Goal: Task Accomplishment & Management: Manage account settings

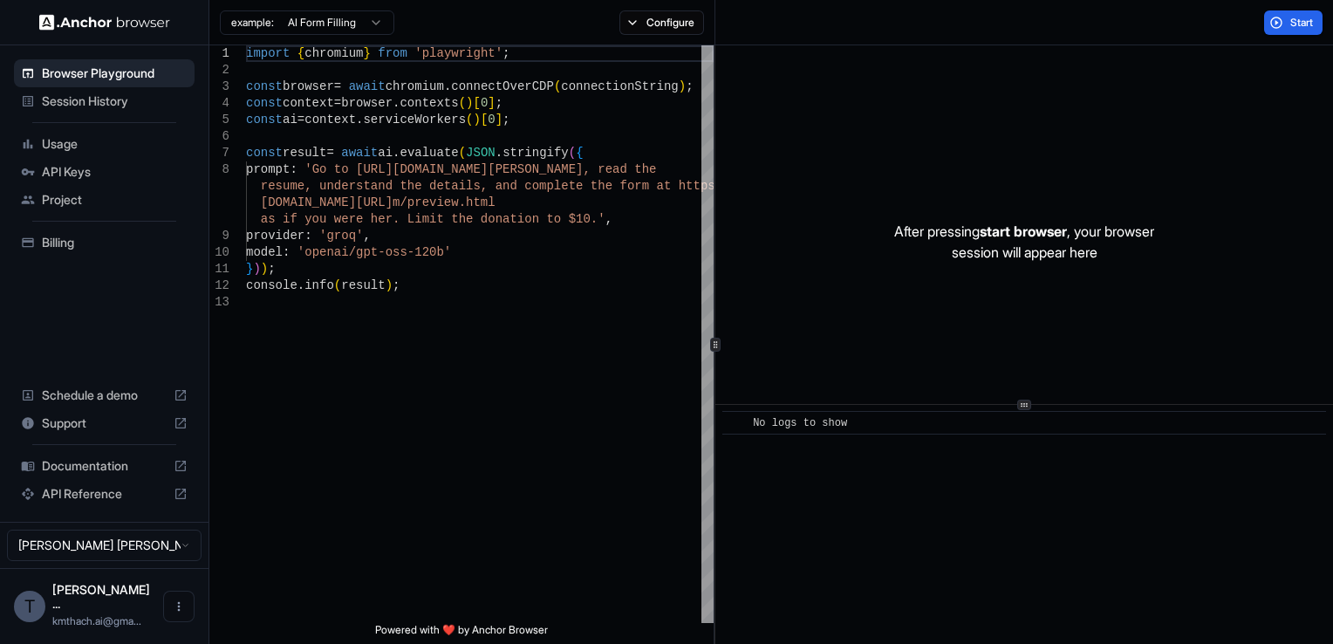
click at [127, 170] on span "API Keys" at bounding box center [115, 171] width 146 height 17
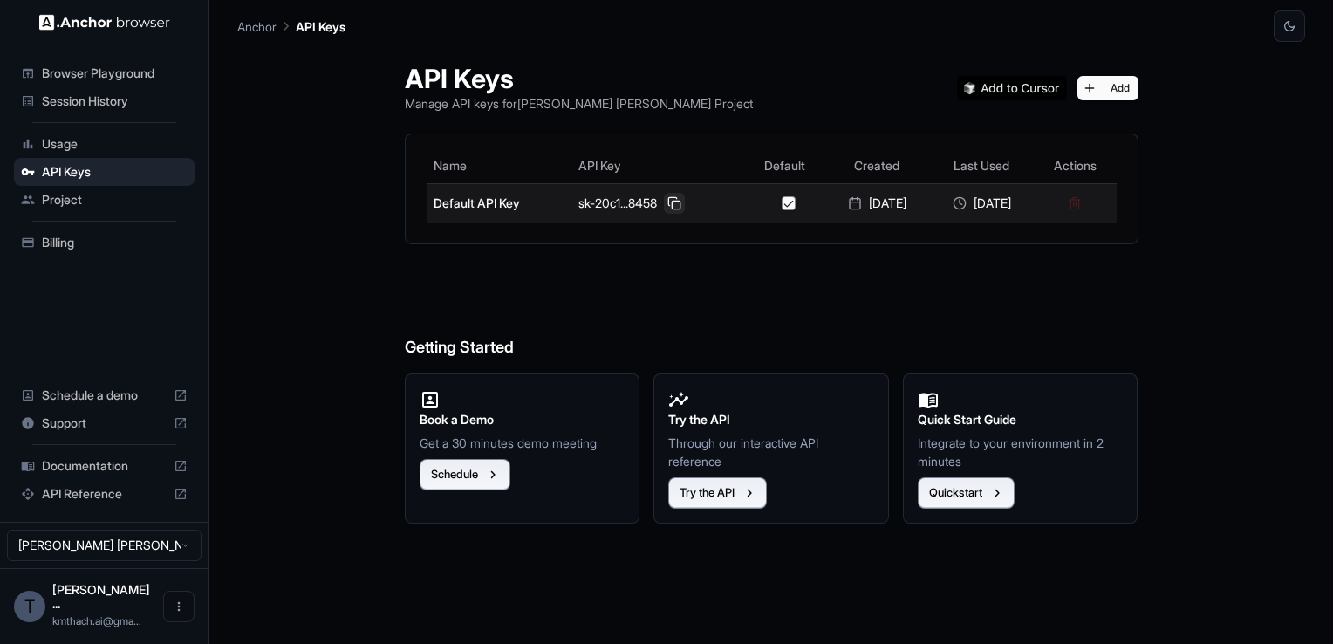
click at [664, 201] on button at bounding box center [674, 203] width 21 height 21
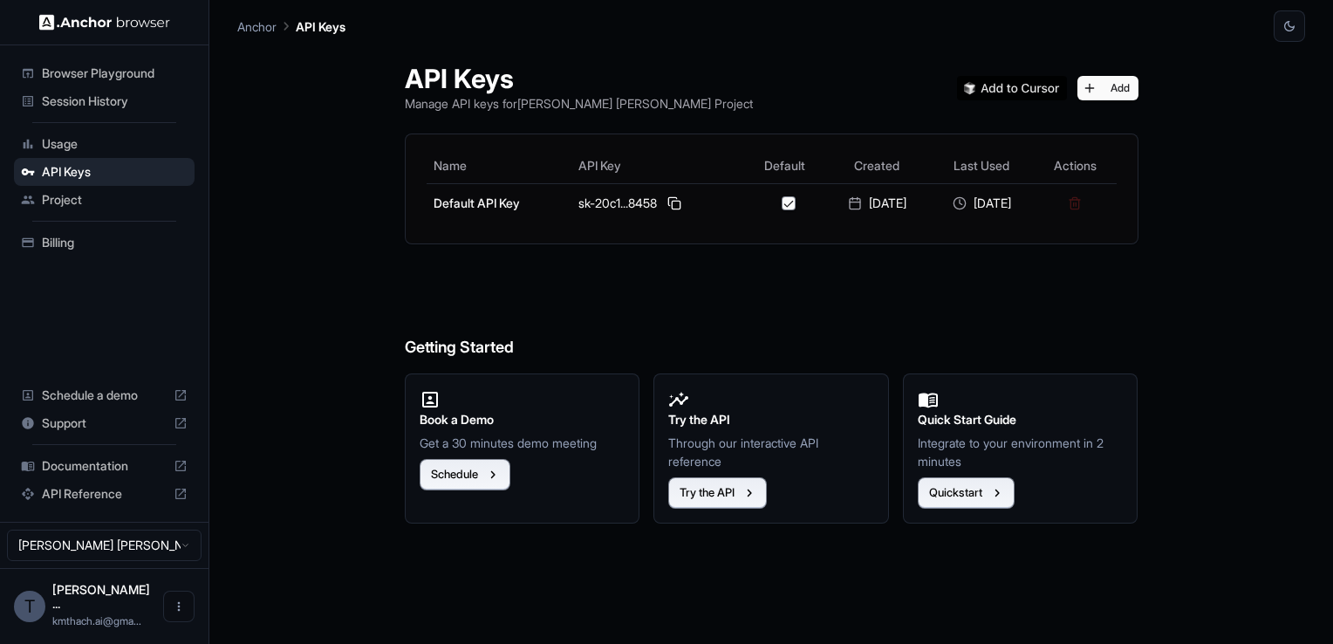
click at [119, 99] on span "Session History" at bounding box center [115, 100] width 146 height 17
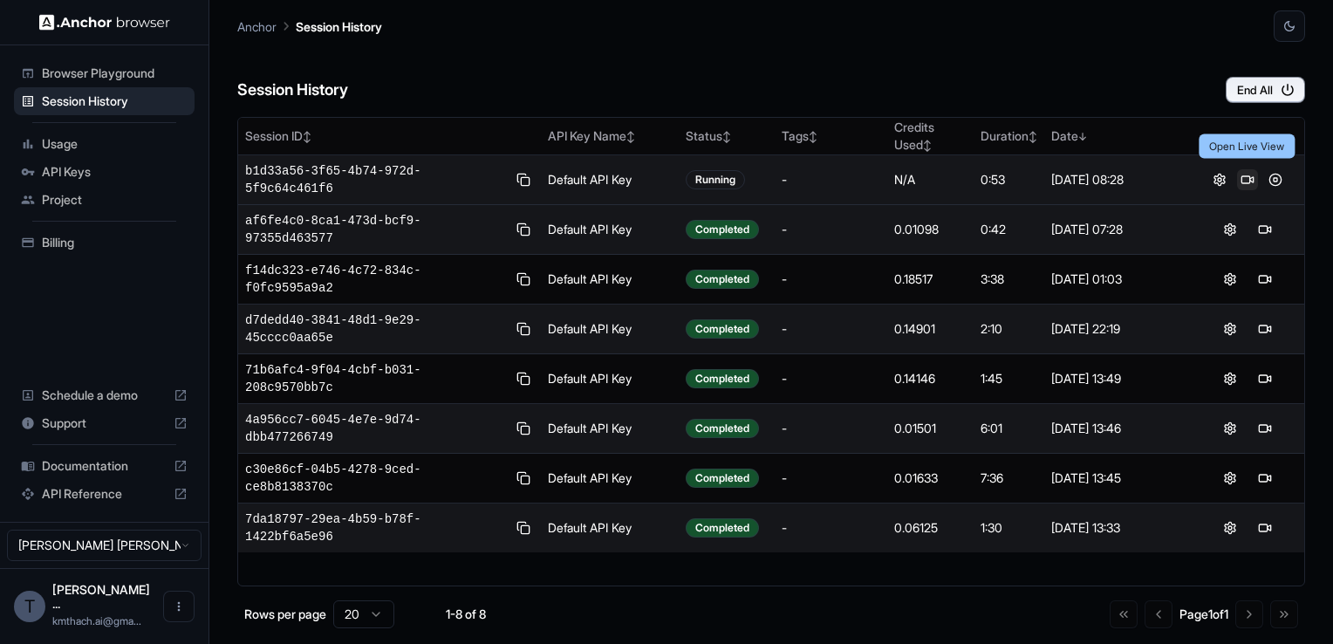
click at [1247, 177] on button at bounding box center [1247, 179] width 21 height 21
click at [1225, 173] on button at bounding box center [1219, 179] width 21 height 21
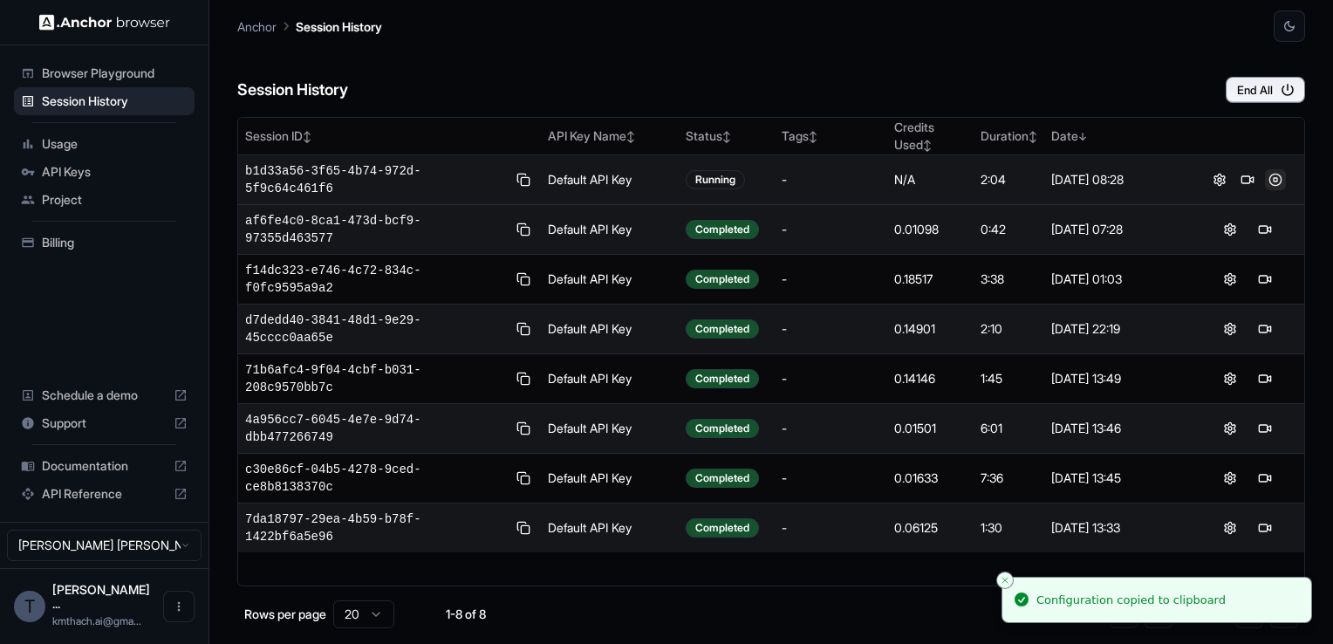
click at [1276, 174] on button at bounding box center [1275, 179] width 21 height 21
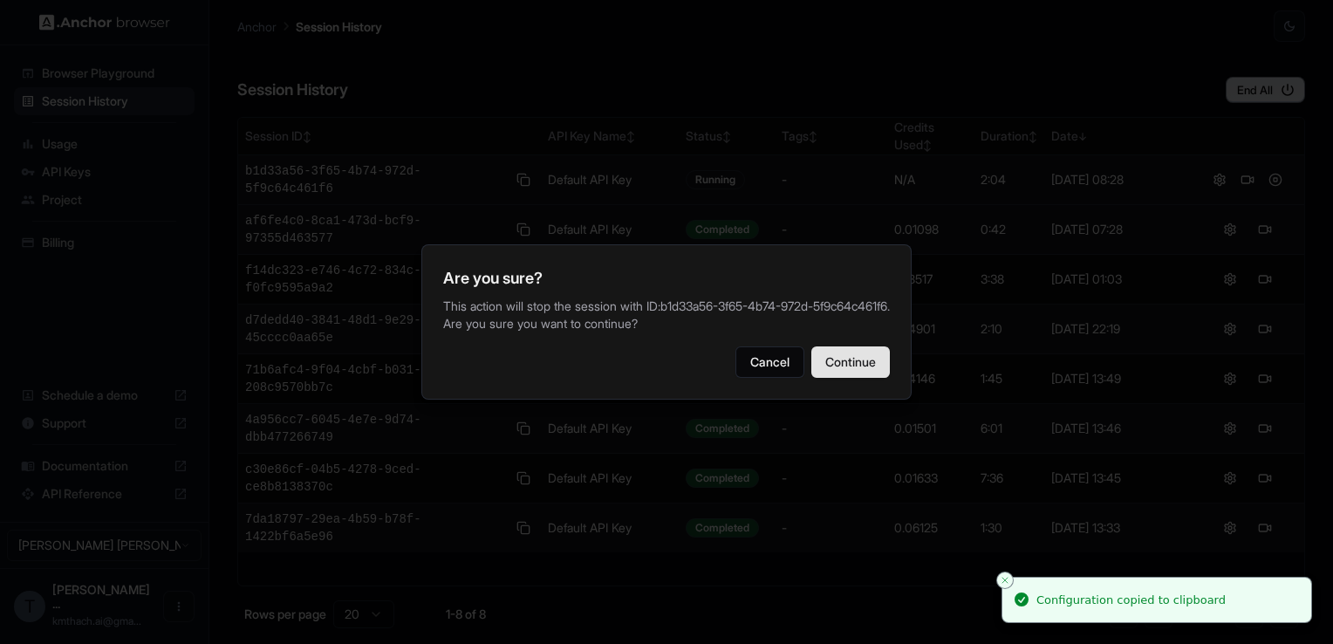
click at [883, 366] on button "Continue" at bounding box center [850, 361] width 79 height 31
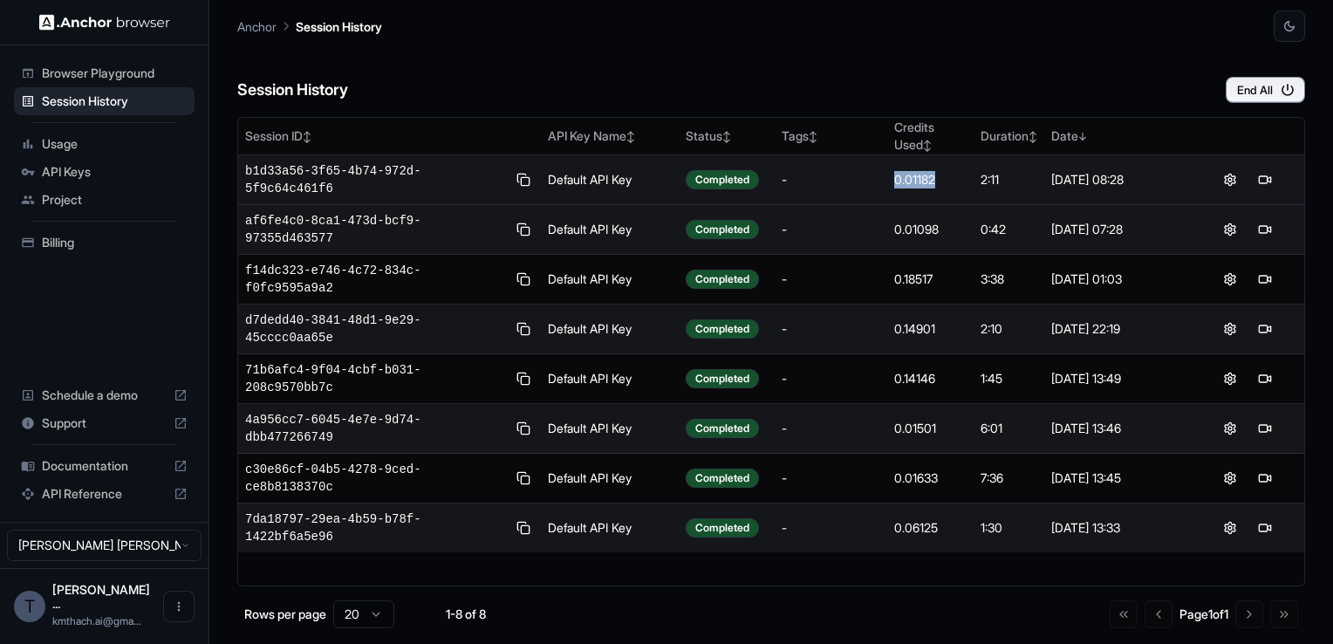
drag, startPoint x: 935, startPoint y: 175, endPoint x: 889, endPoint y: 169, distance: 46.5
click at [889, 169] on td "0.01182" at bounding box center [930, 180] width 86 height 50
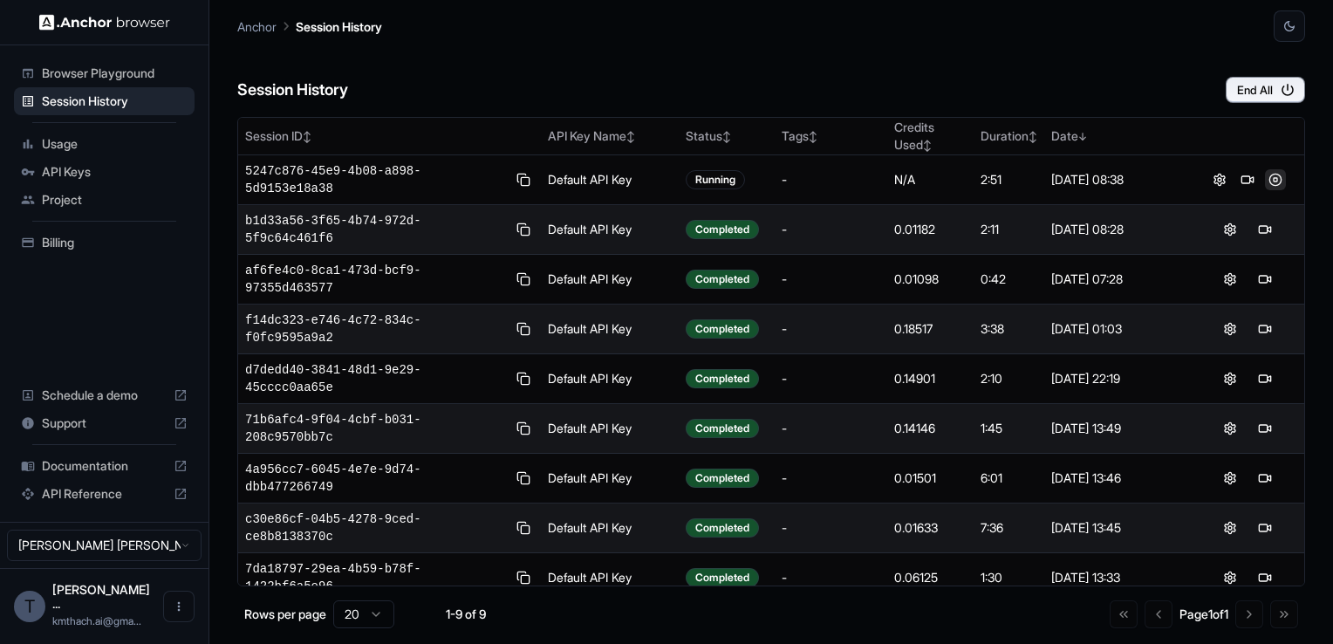
click at [1274, 172] on button at bounding box center [1275, 179] width 21 height 21
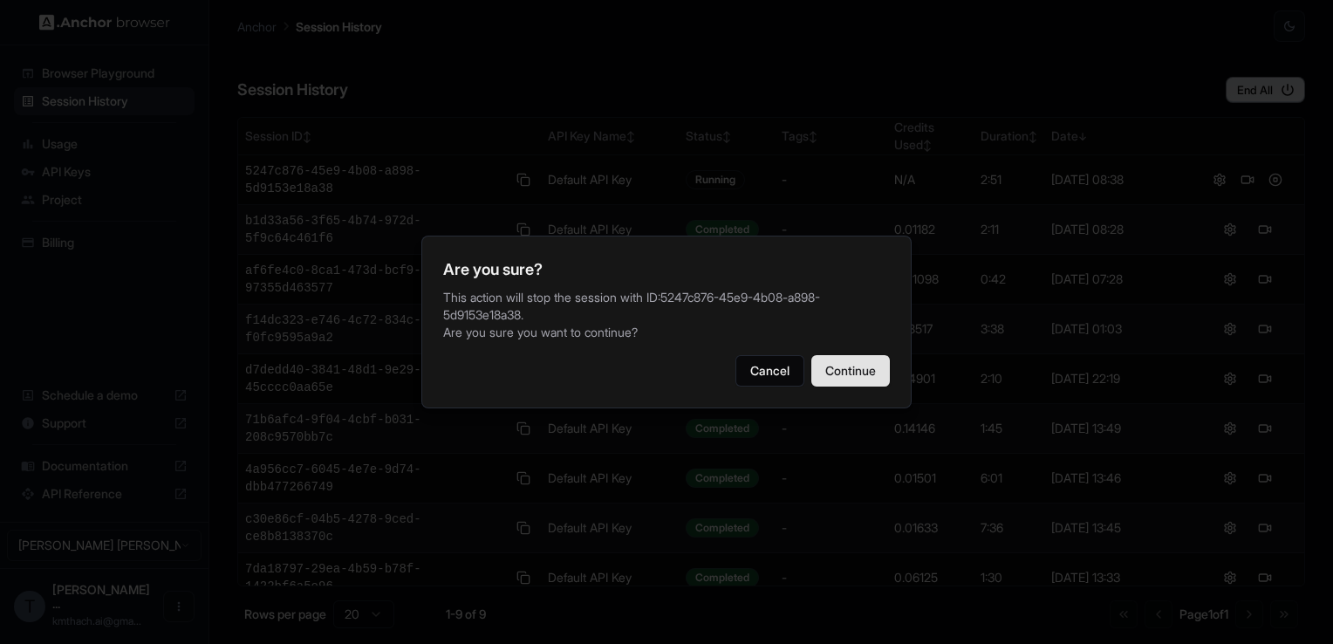
click at [833, 372] on button "Continue" at bounding box center [850, 370] width 79 height 31
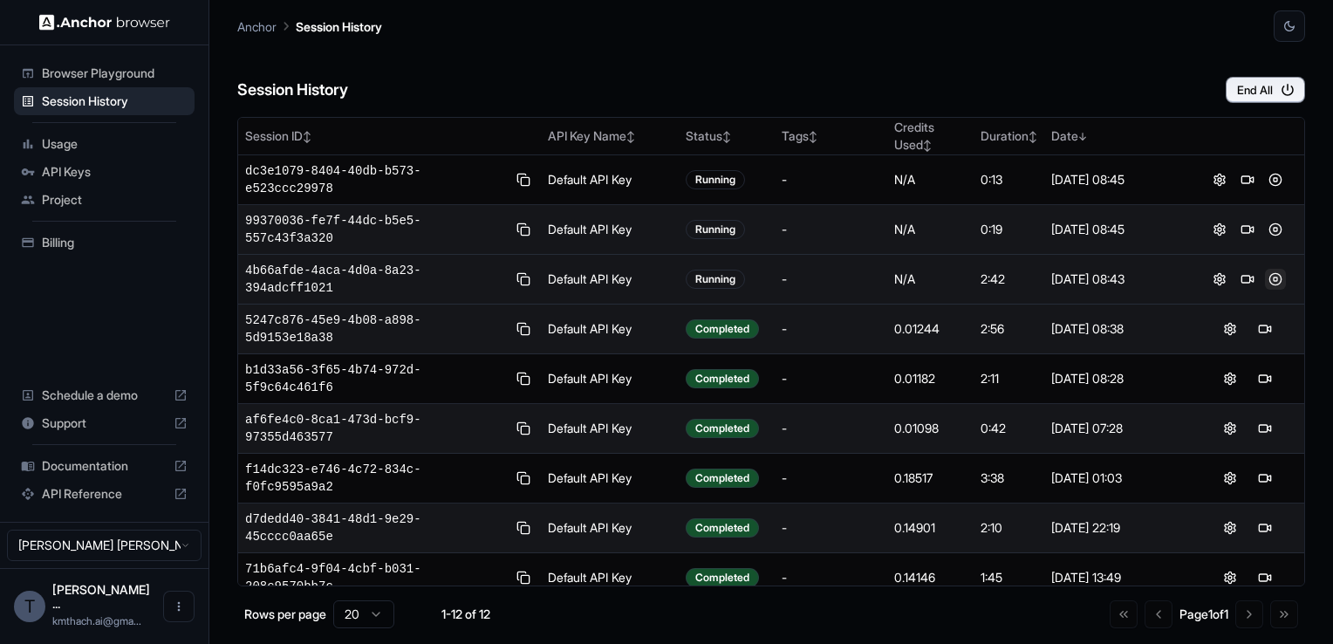
click at [1269, 269] on button at bounding box center [1275, 279] width 21 height 21
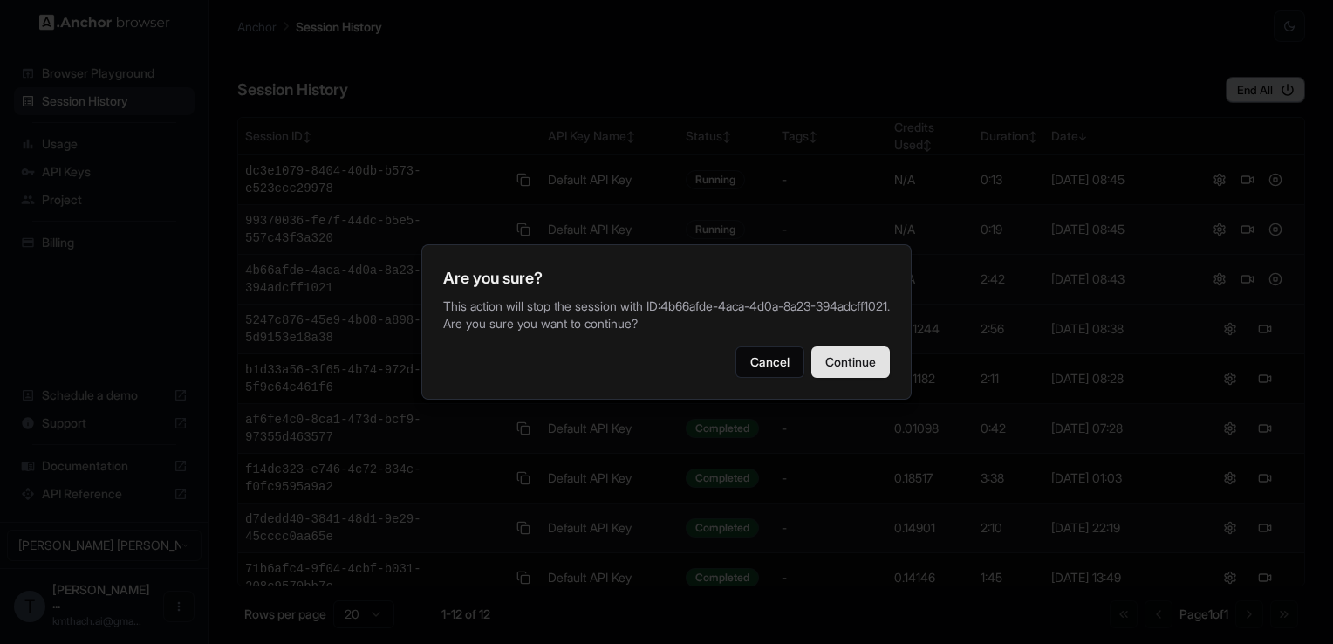
click at [843, 363] on button "Continue" at bounding box center [850, 361] width 79 height 31
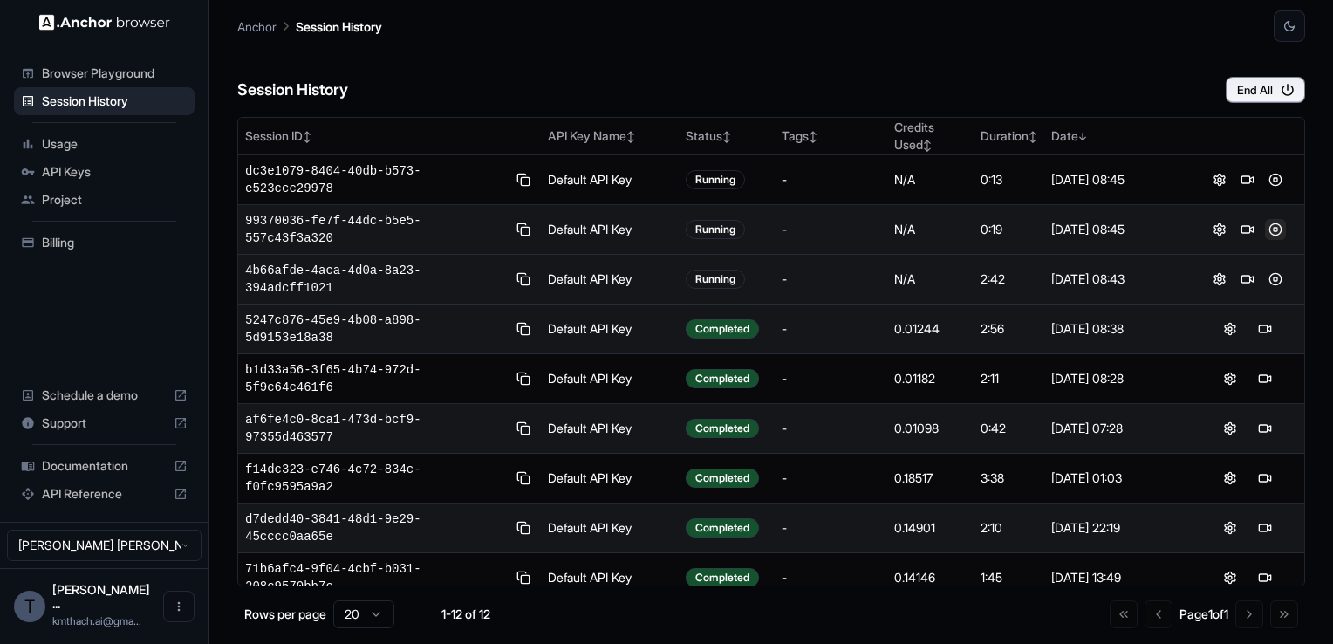
click at [1273, 219] on button at bounding box center [1275, 229] width 21 height 21
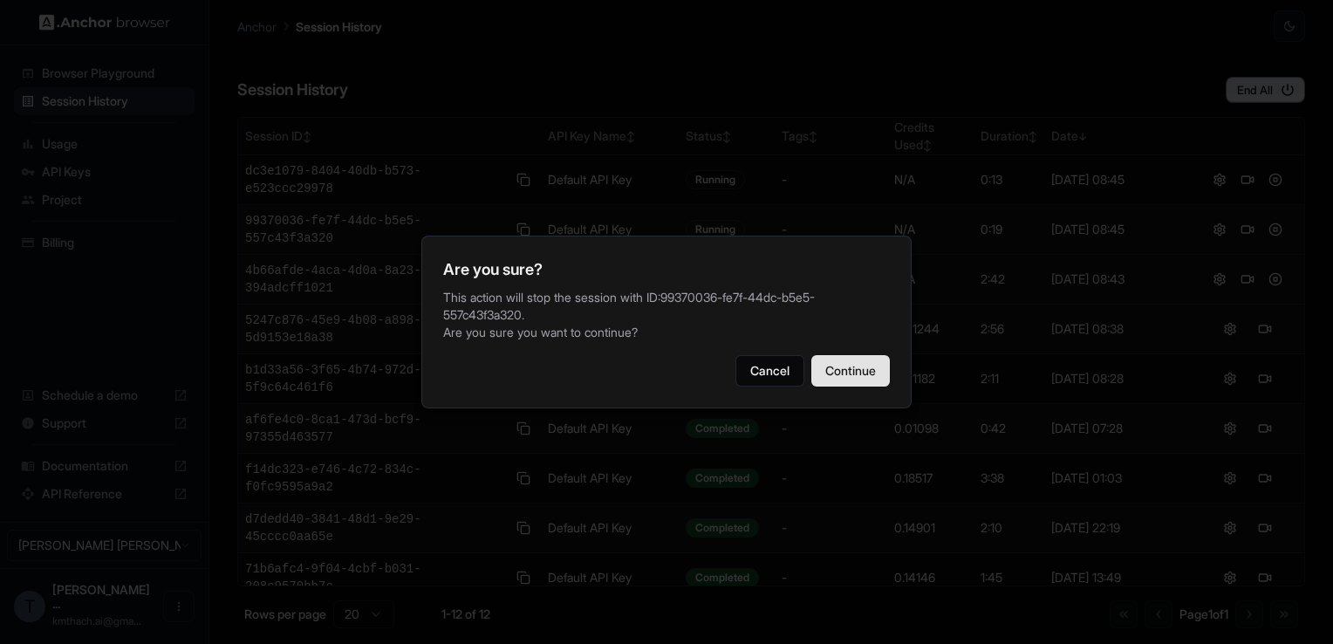
click at [864, 370] on button "Continue" at bounding box center [850, 370] width 79 height 31
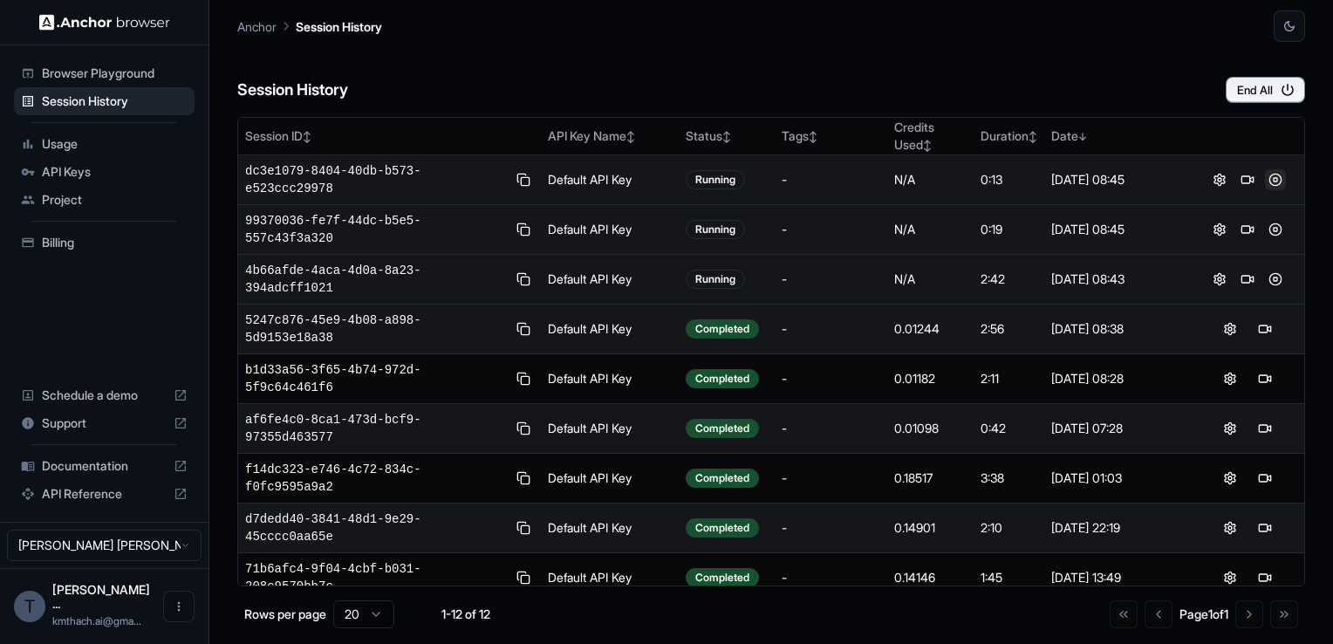
click at [1276, 173] on button at bounding box center [1275, 179] width 21 height 21
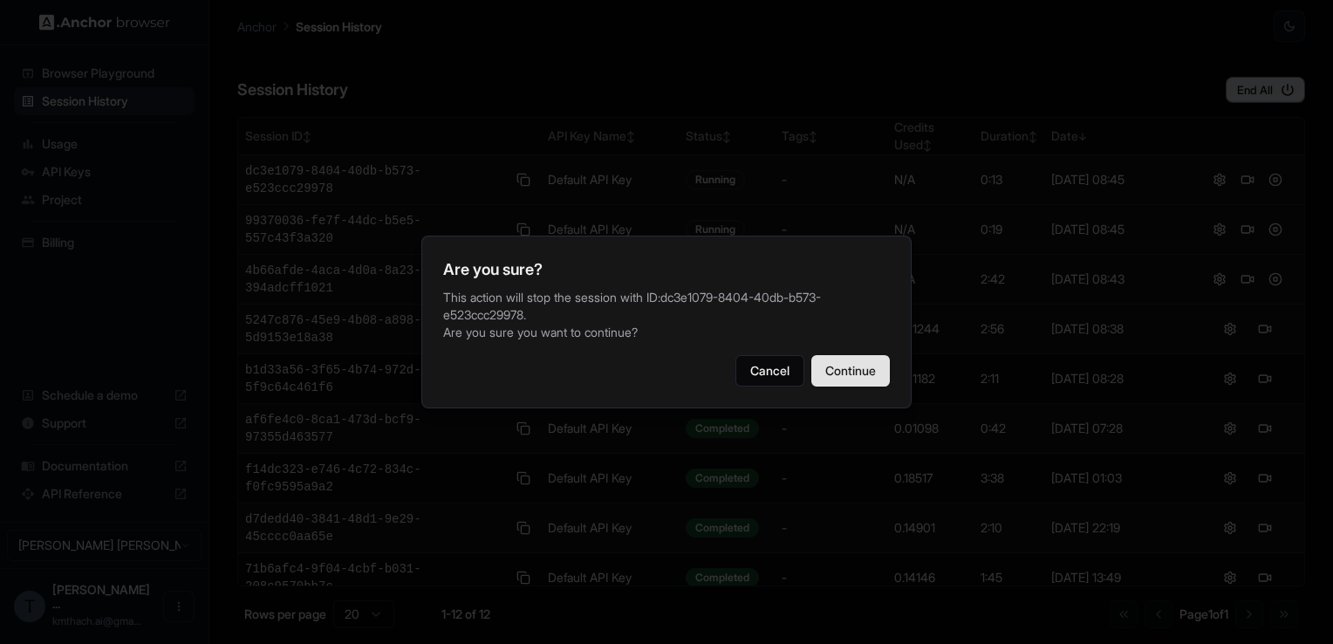
click at [826, 365] on button "Continue" at bounding box center [850, 370] width 79 height 31
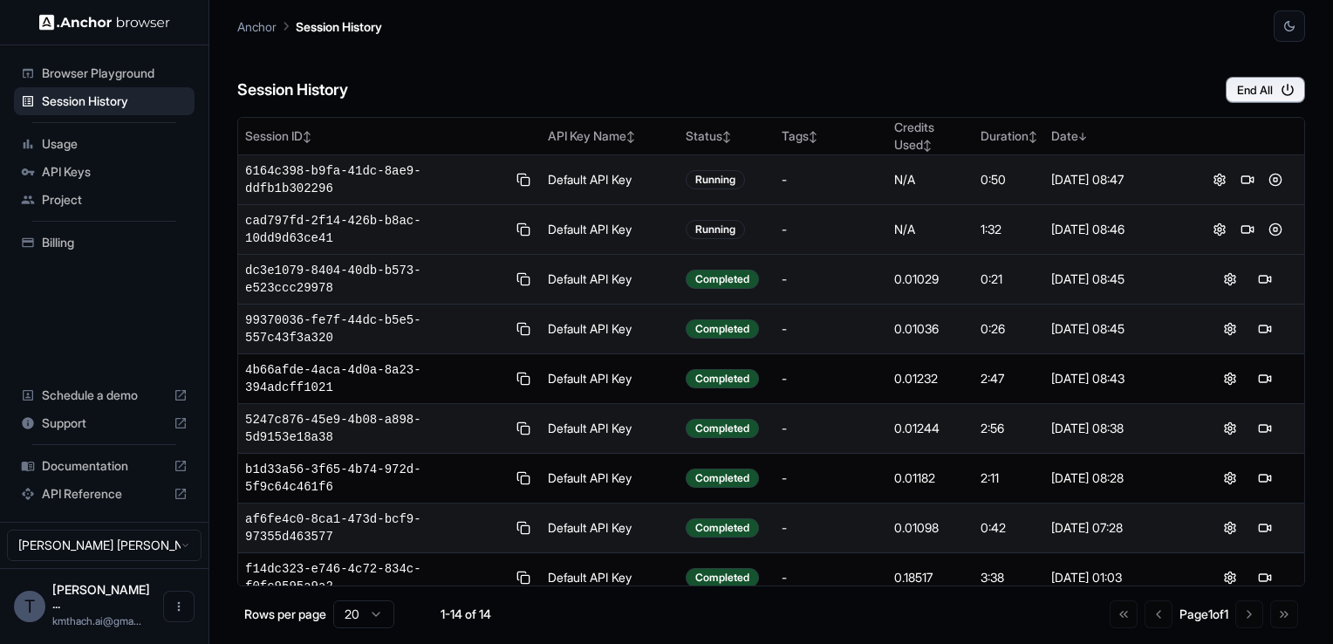
click at [110, 72] on span "Browser Playground" at bounding box center [115, 73] width 146 height 17
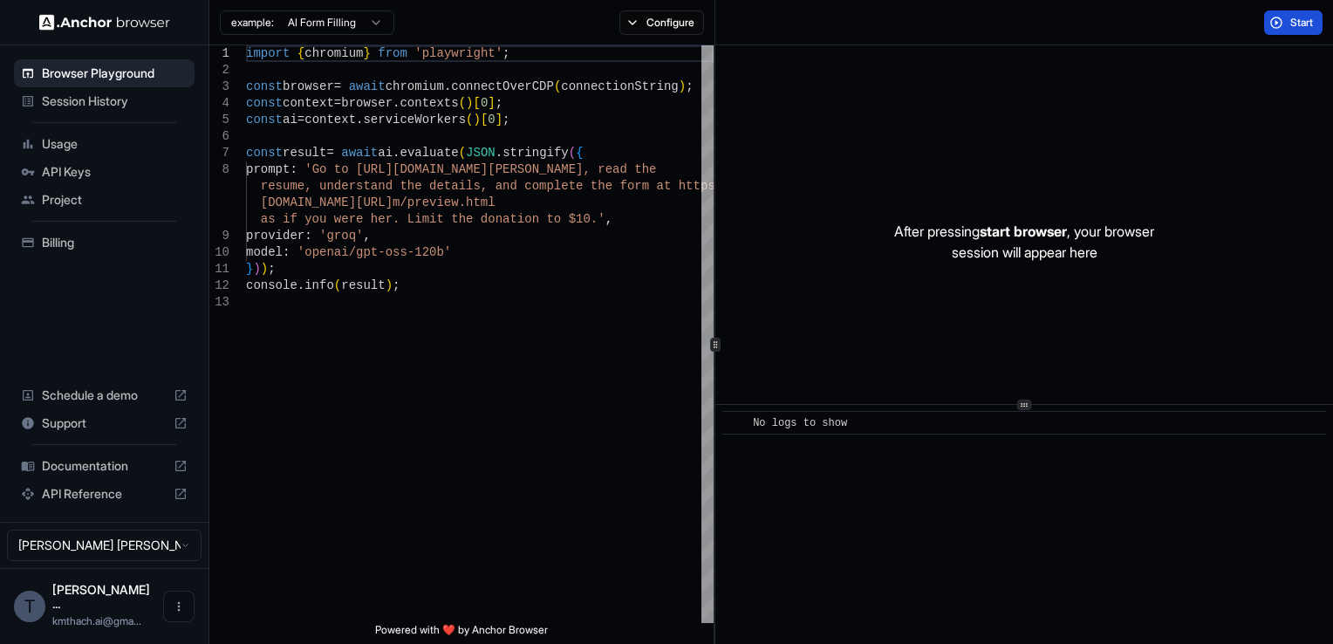
click at [1303, 14] on button "Start" at bounding box center [1293, 22] width 58 height 24
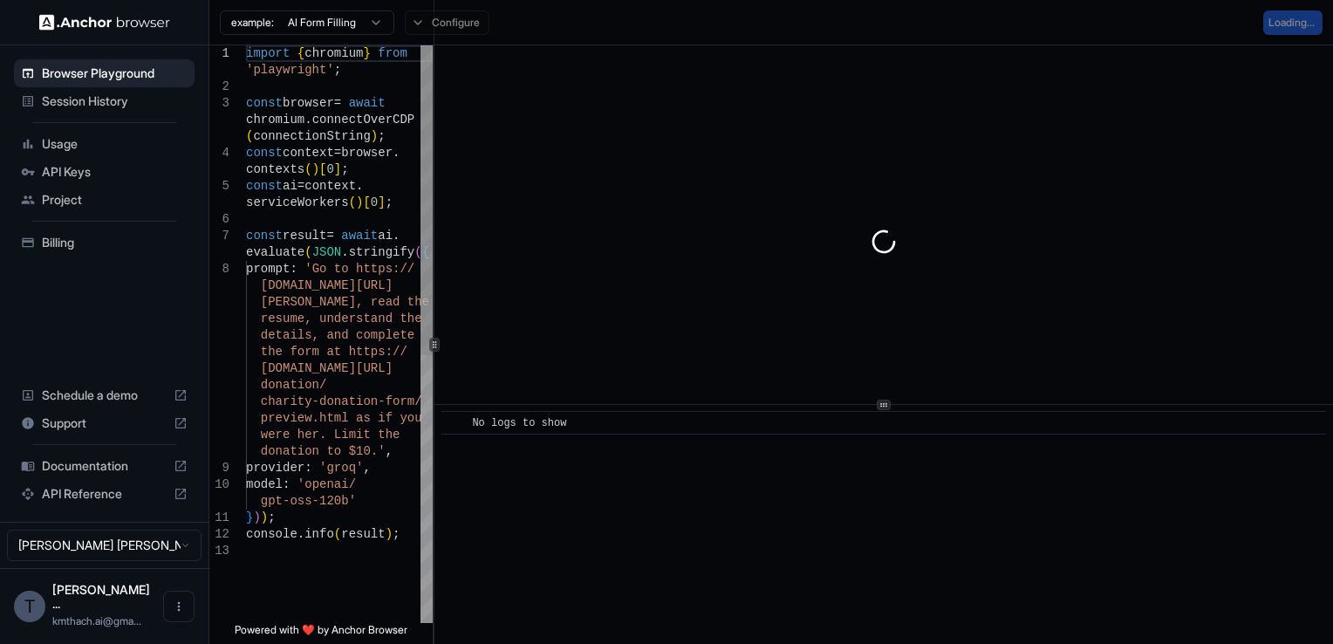
click at [407, 270] on div "1 2 3 4 5 6 7 8 9 10 11 12 13 import { chromium } from 'playwright' ; const bro…" at bounding box center [771, 344] width 1124 height 599
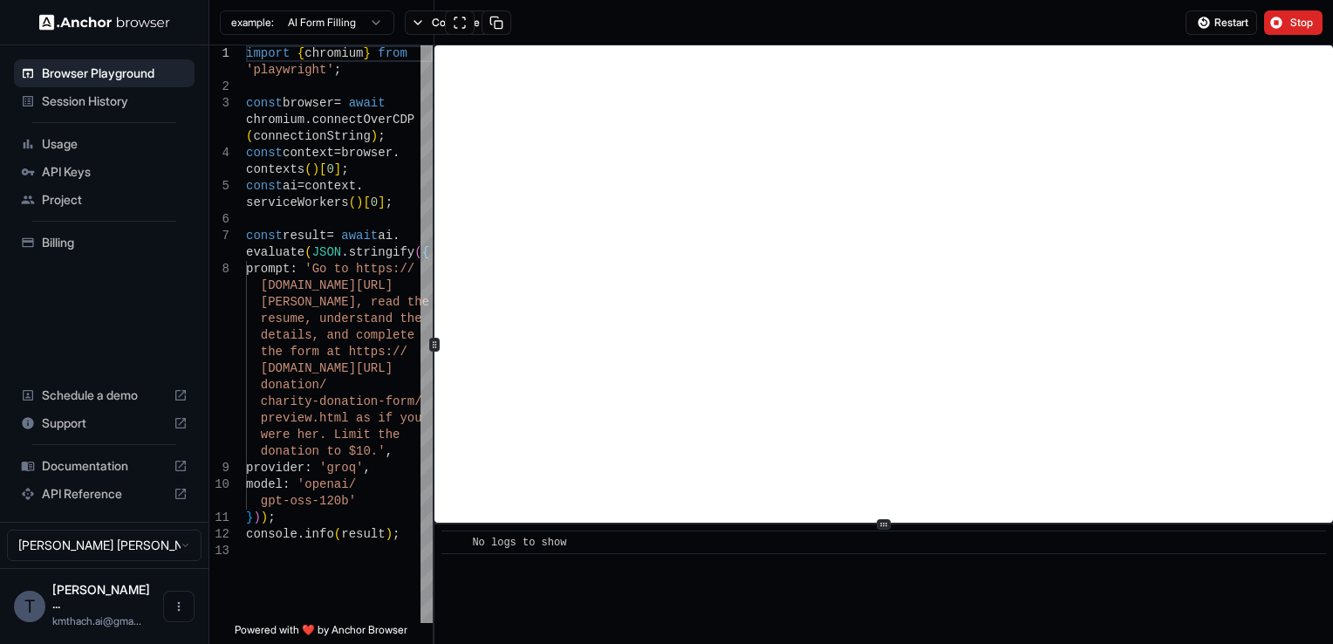
click at [872, 585] on div "​ No logs to show" at bounding box center [884, 344] width 899 height 599
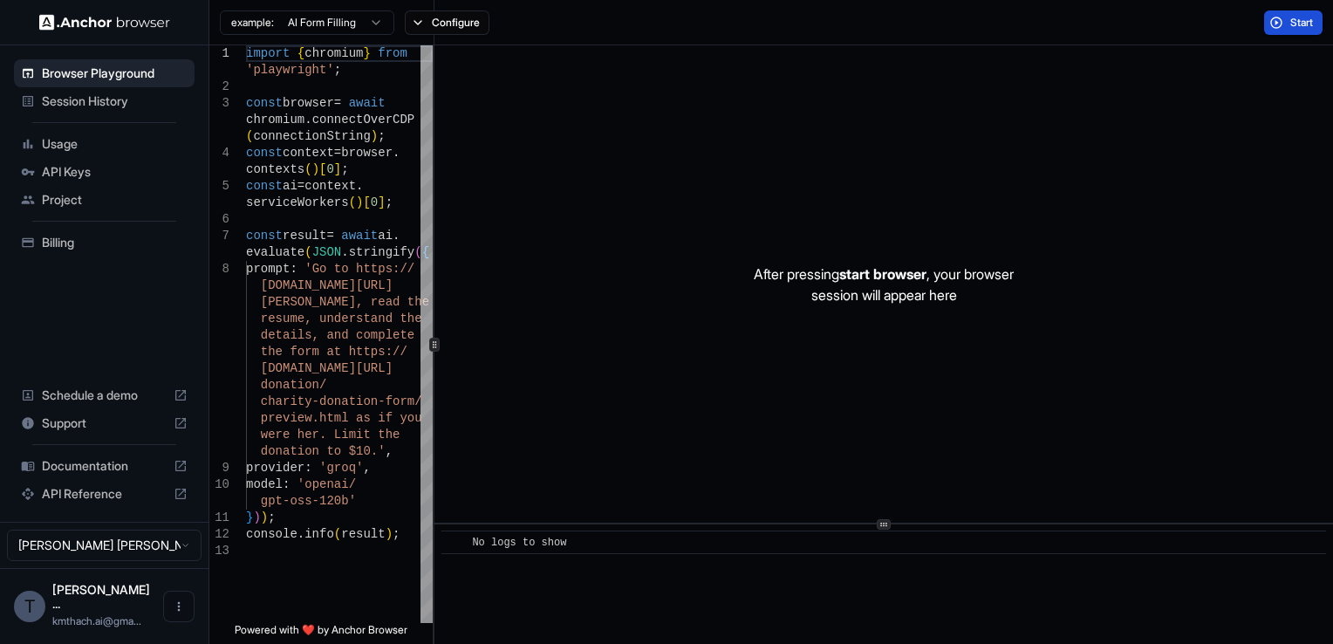
click at [1290, 17] on span "Start" at bounding box center [1302, 23] width 24 height 14
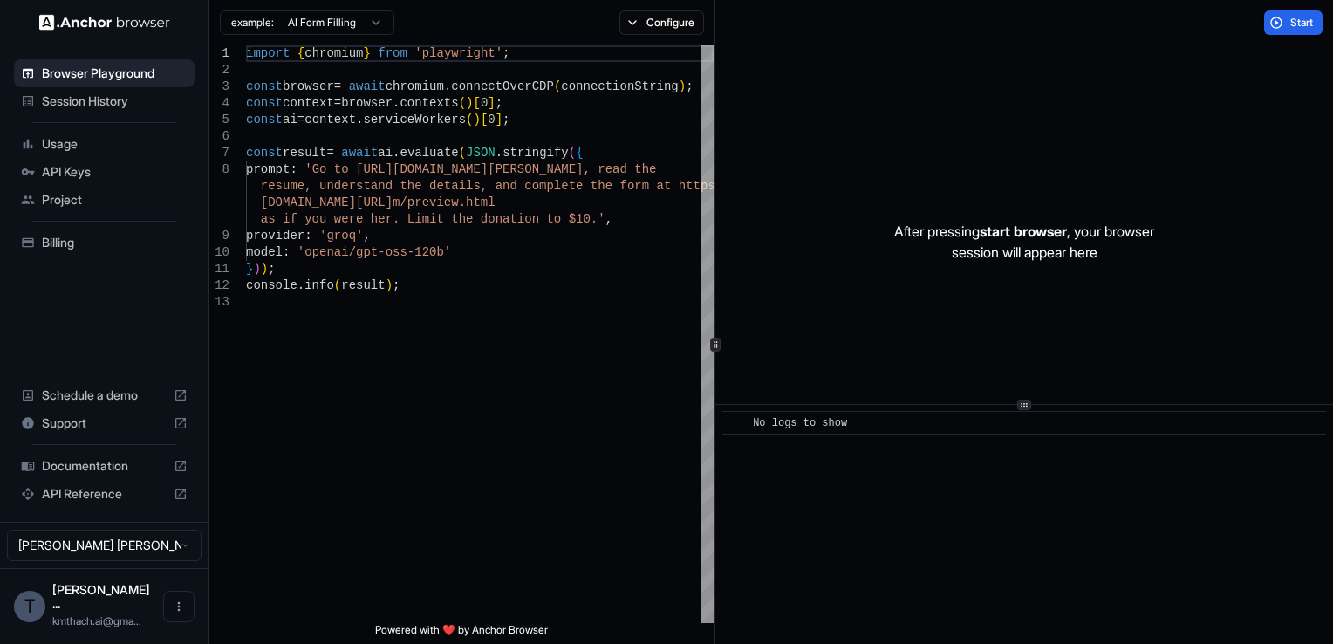
click at [100, 113] on div "Session History" at bounding box center [104, 101] width 181 height 28
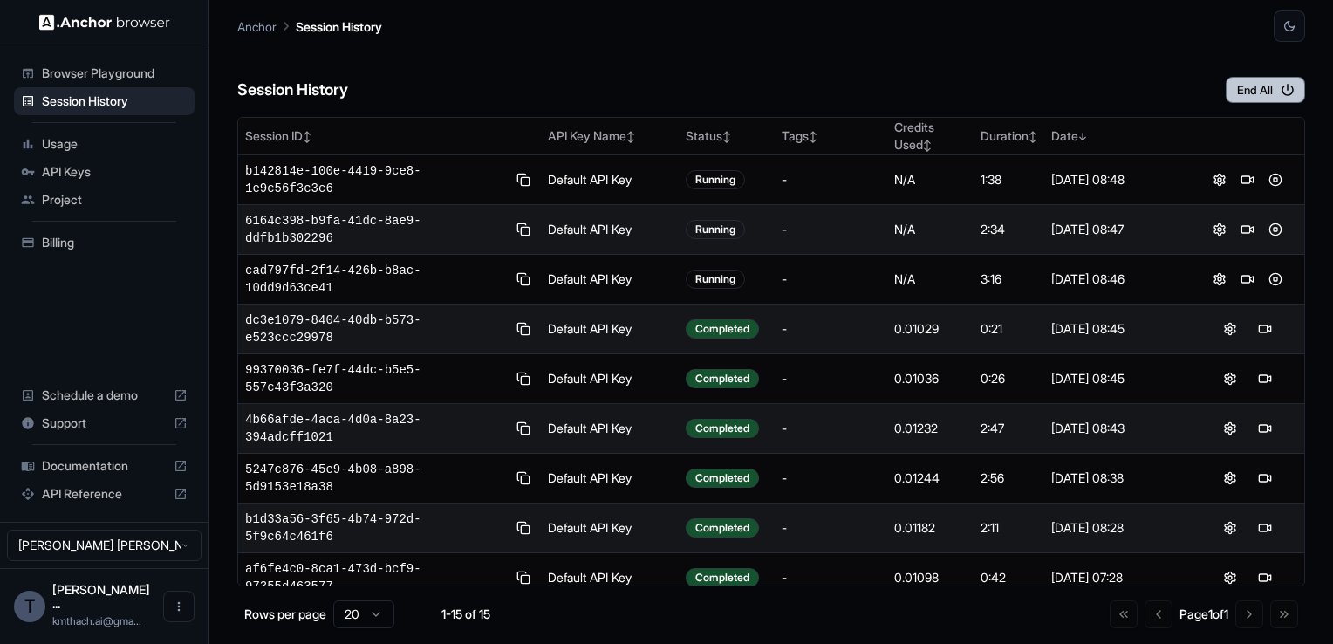
click at [1270, 91] on button "End All" at bounding box center [1265, 90] width 79 height 26
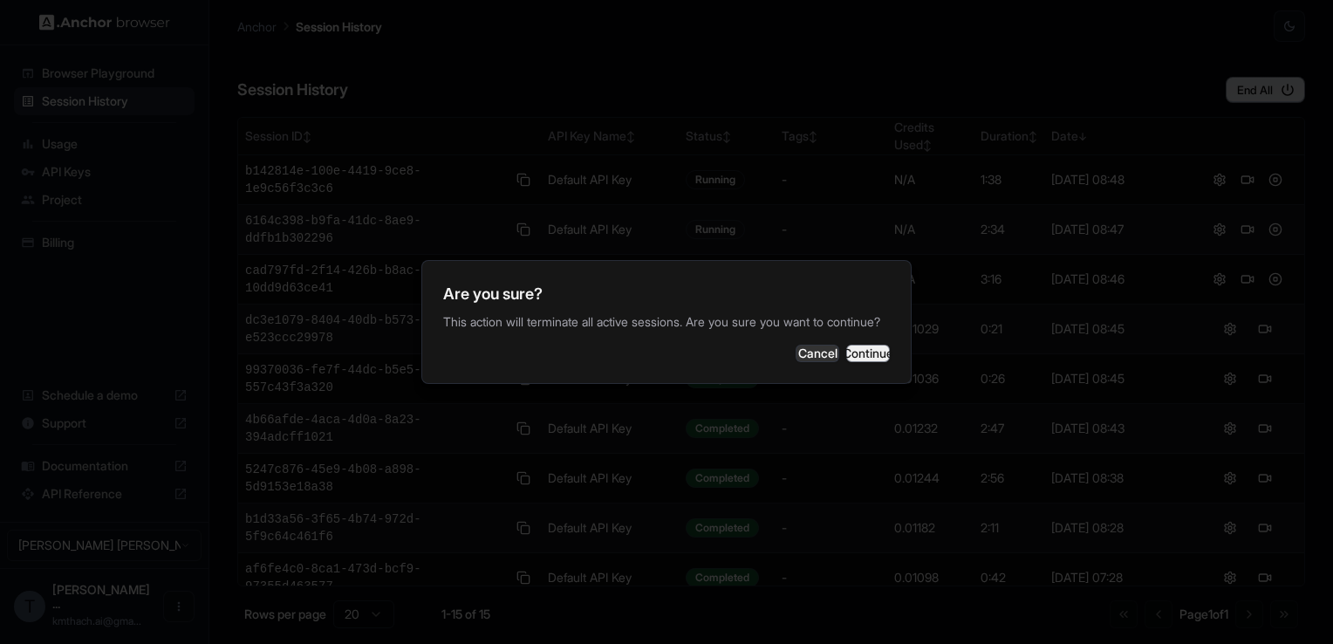
click at [852, 359] on button "Continue" at bounding box center [868, 353] width 44 height 17
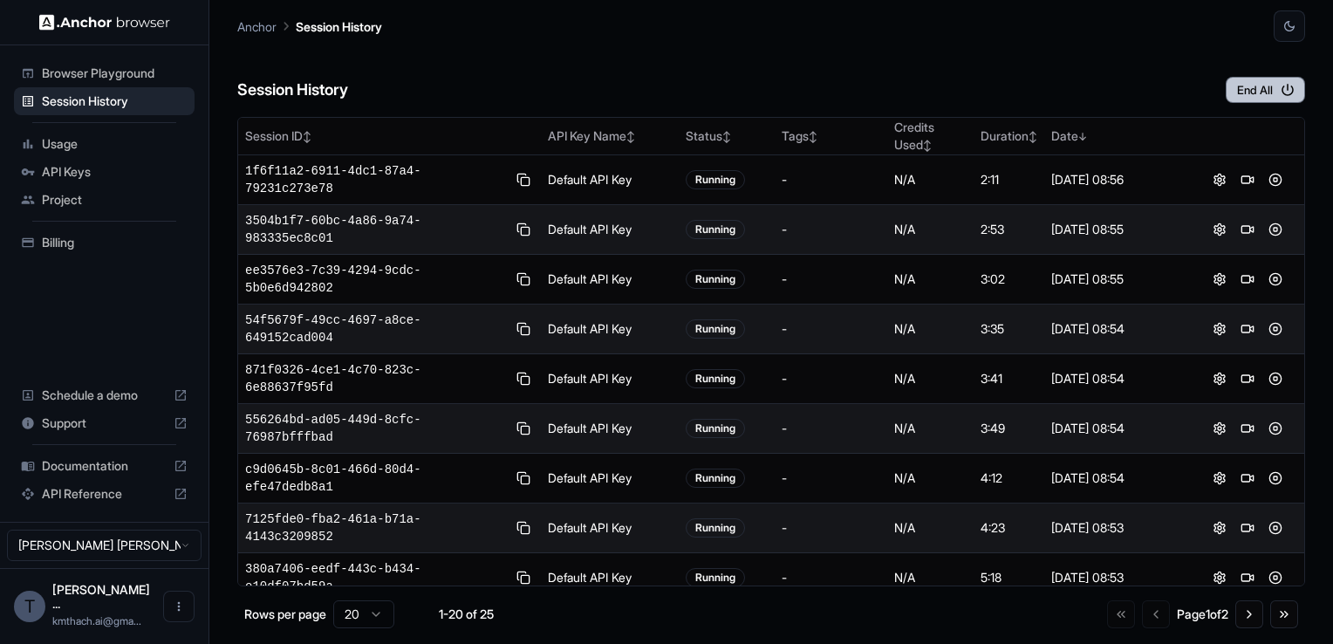
click at [1284, 95] on icon "button" at bounding box center [1288, 90] width 16 height 16
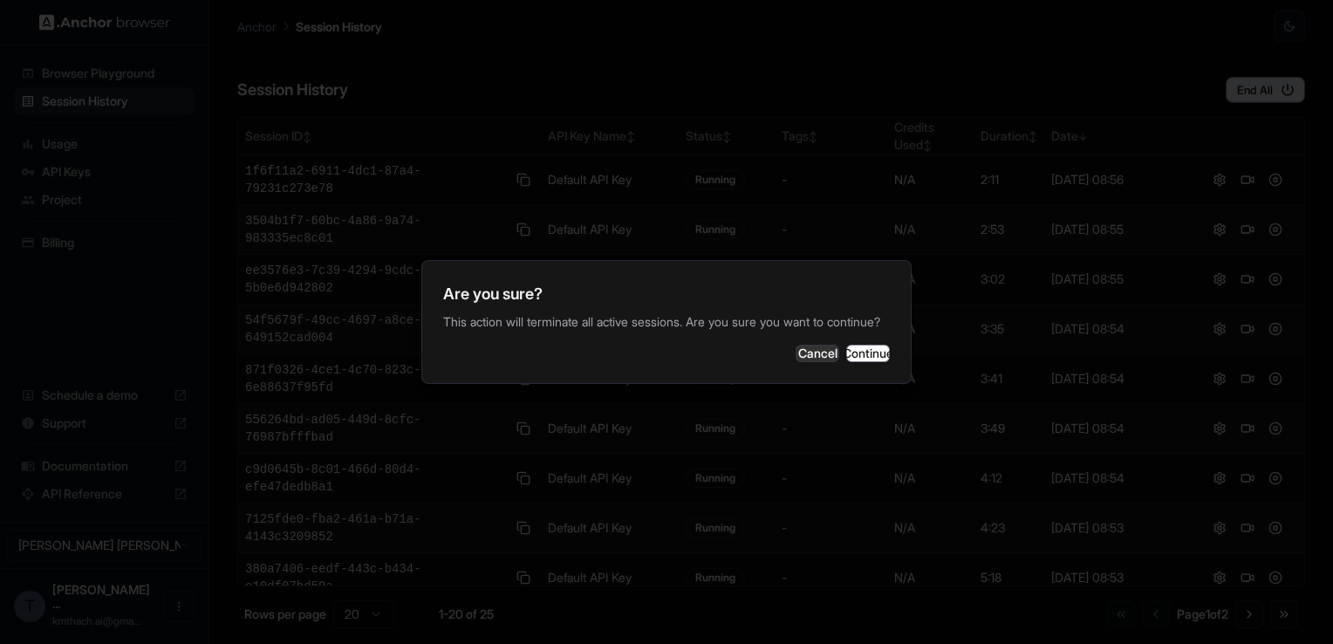
click at [848, 379] on div "Are you sure? This action will terminate all active sessions. Are you sure you …" at bounding box center [666, 322] width 490 height 124
click at [846, 356] on button "Continue" at bounding box center [868, 353] width 44 height 17
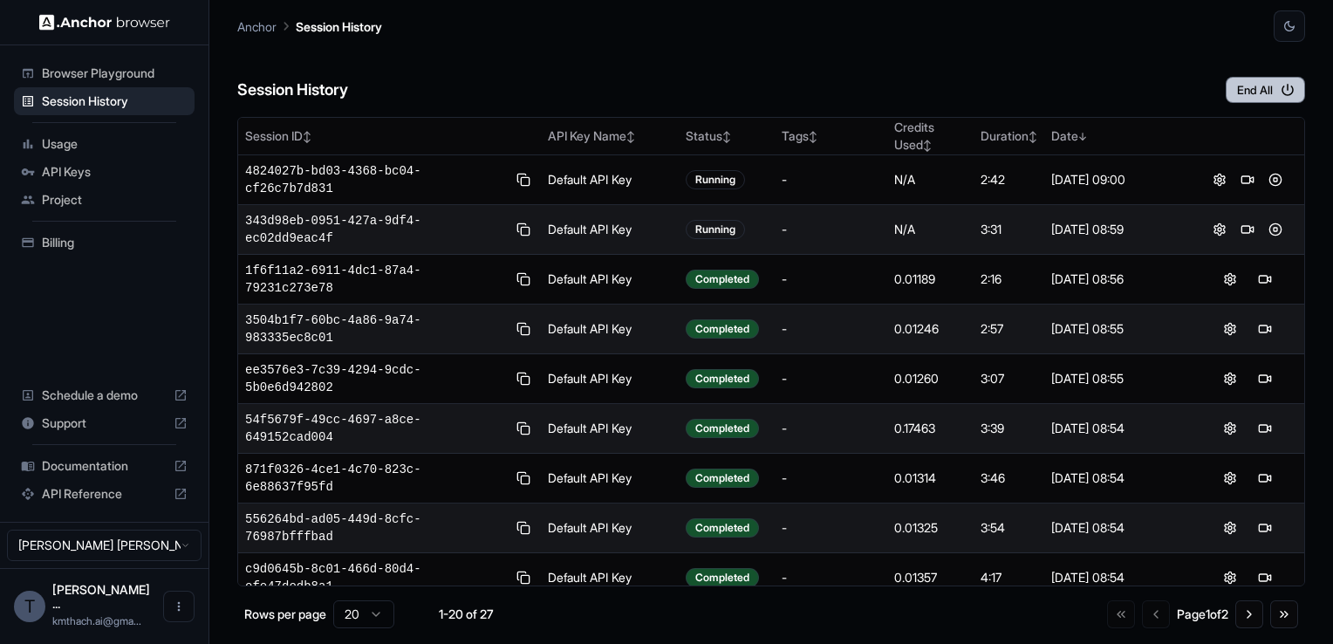
click at [1256, 83] on button "End All" at bounding box center [1265, 90] width 79 height 26
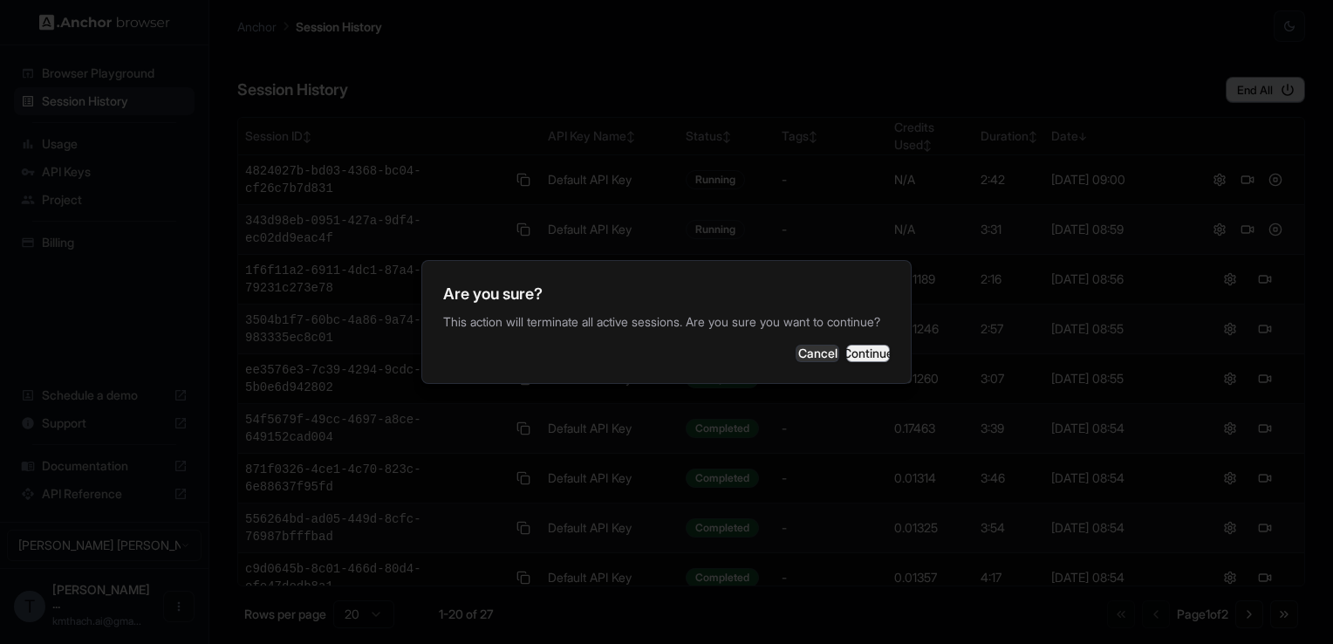
click at [863, 362] on button "Continue" at bounding box center [868, 353] width 44 height 17
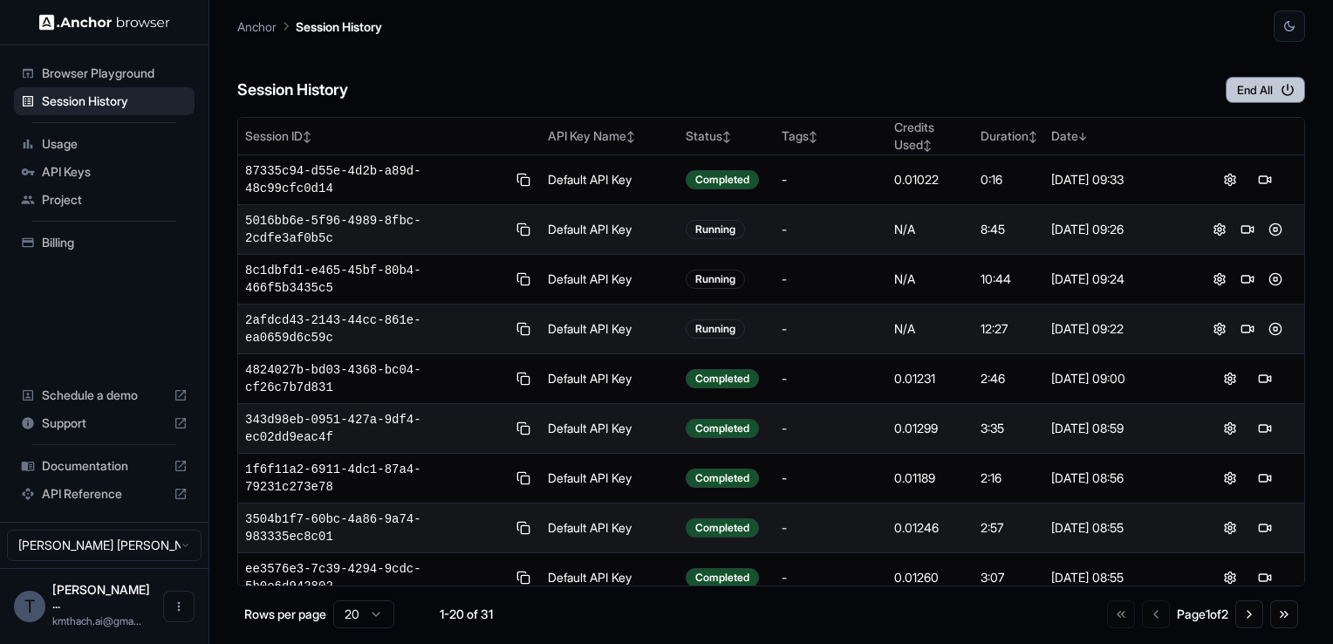
click at [1238, 94] on button "End All" at bounding box center [1265, 90] width 79 height 26
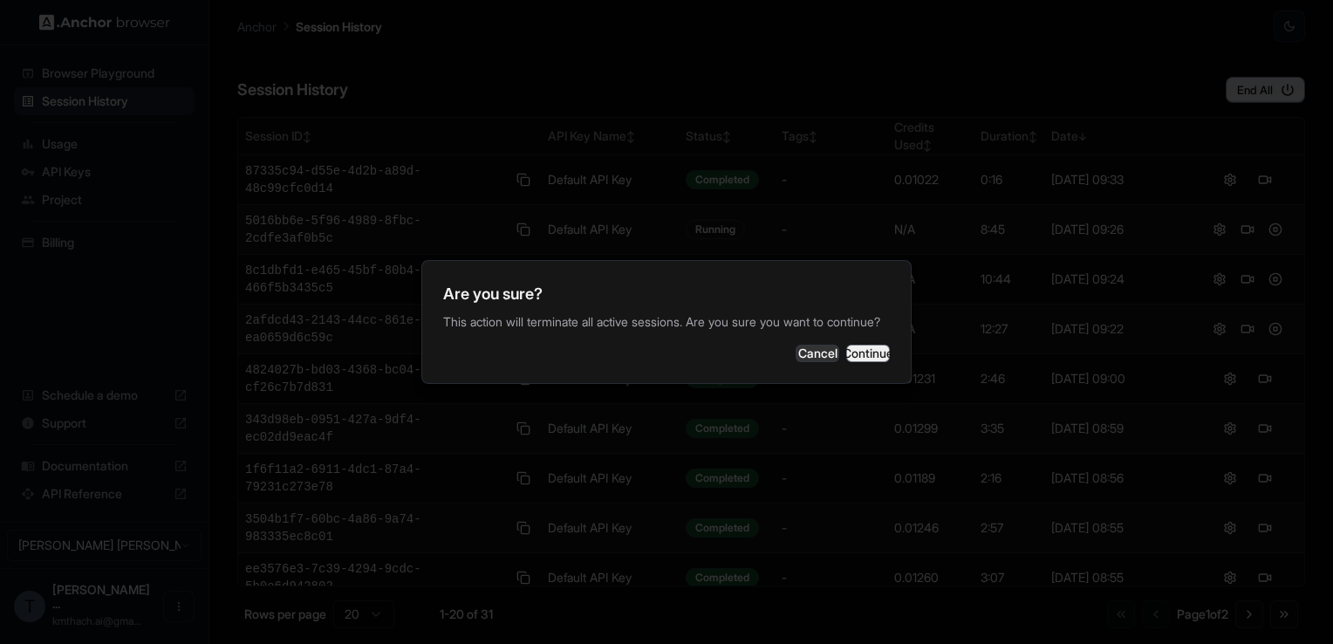
click at [866, 362] on button "Continue" at bounding box center [868, 353] width 44 height 17
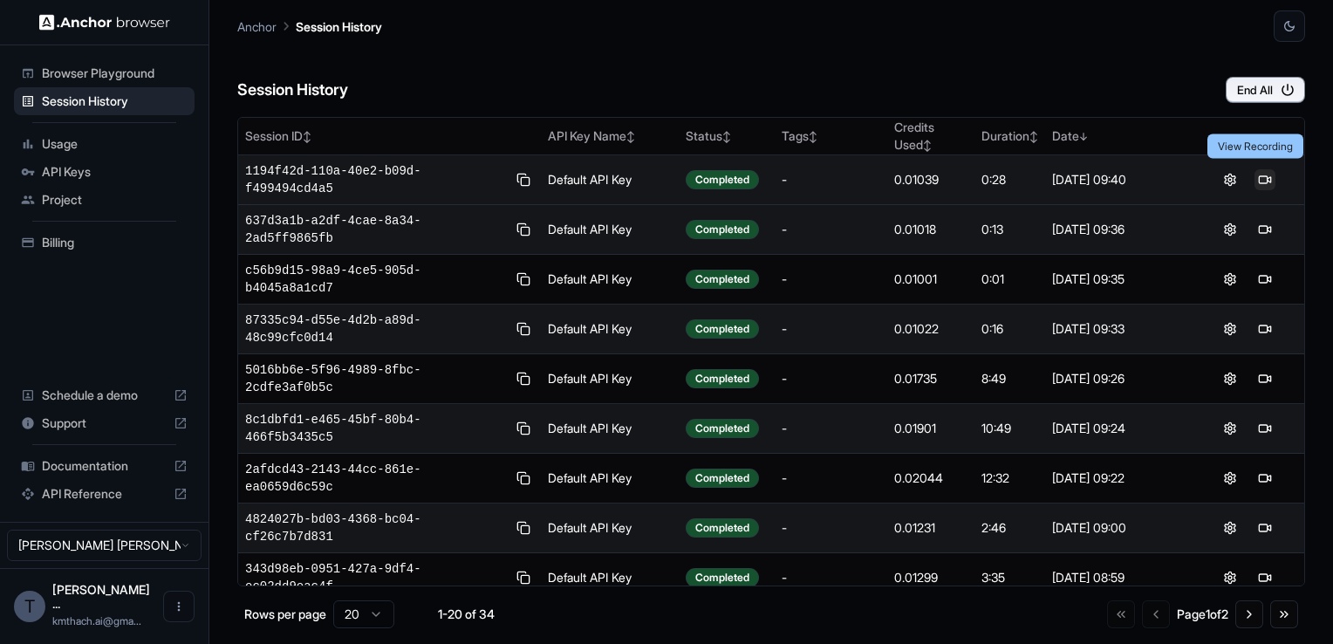
click at [1255, 173] on button at bounding box center [1265, 179] width 21 height 21
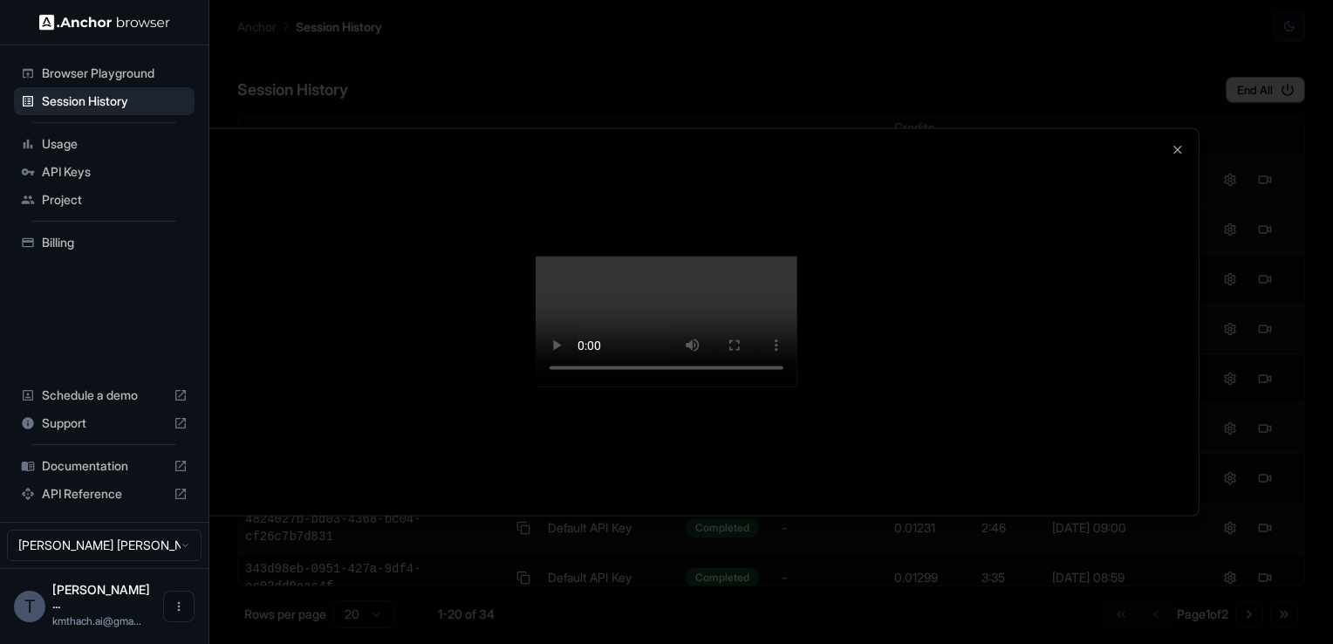
click at [793, 333] on video at bounding box center [667, 322] width 262 height 131
click at [554, 337] on video at bounding box center [667, 322] width 262 height 131
click at [1166, 168] on div at bounding box center [666, 322] width 1064 height 387
click at [1177, 143] on icon "button" at bounding box center [1178, 150] width 14 height 14
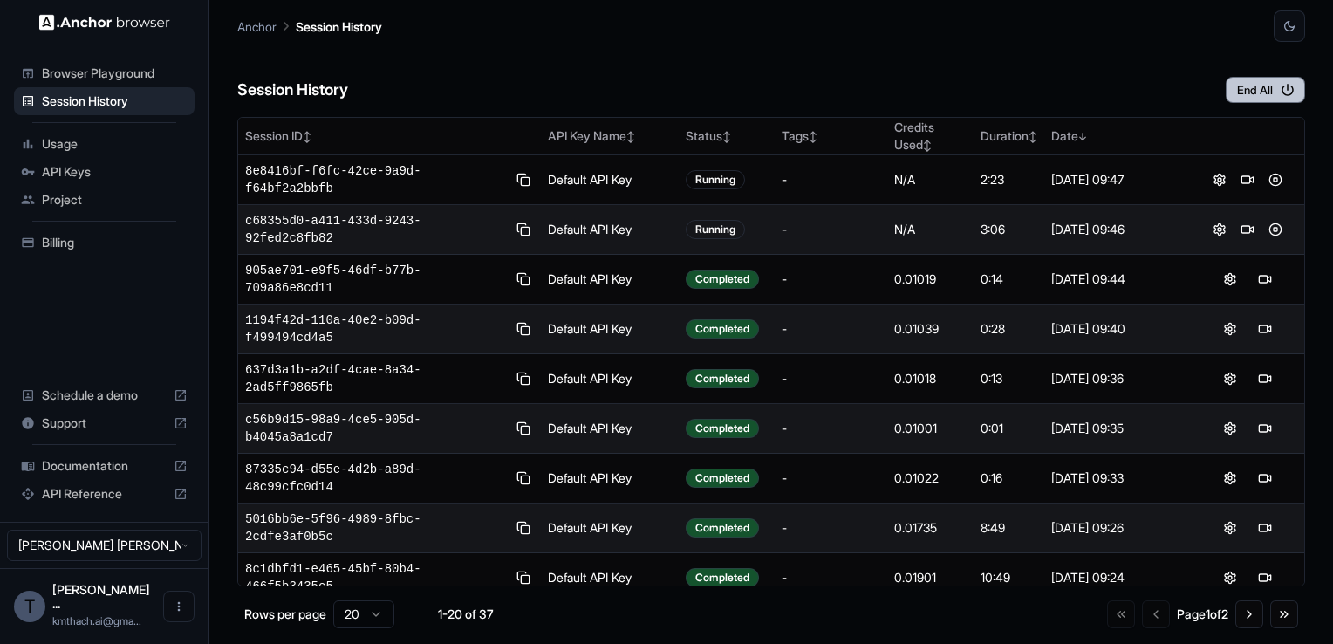
click at [1235, 92] on button "End All" at bounding box center [1265, 90] width 79 height 26
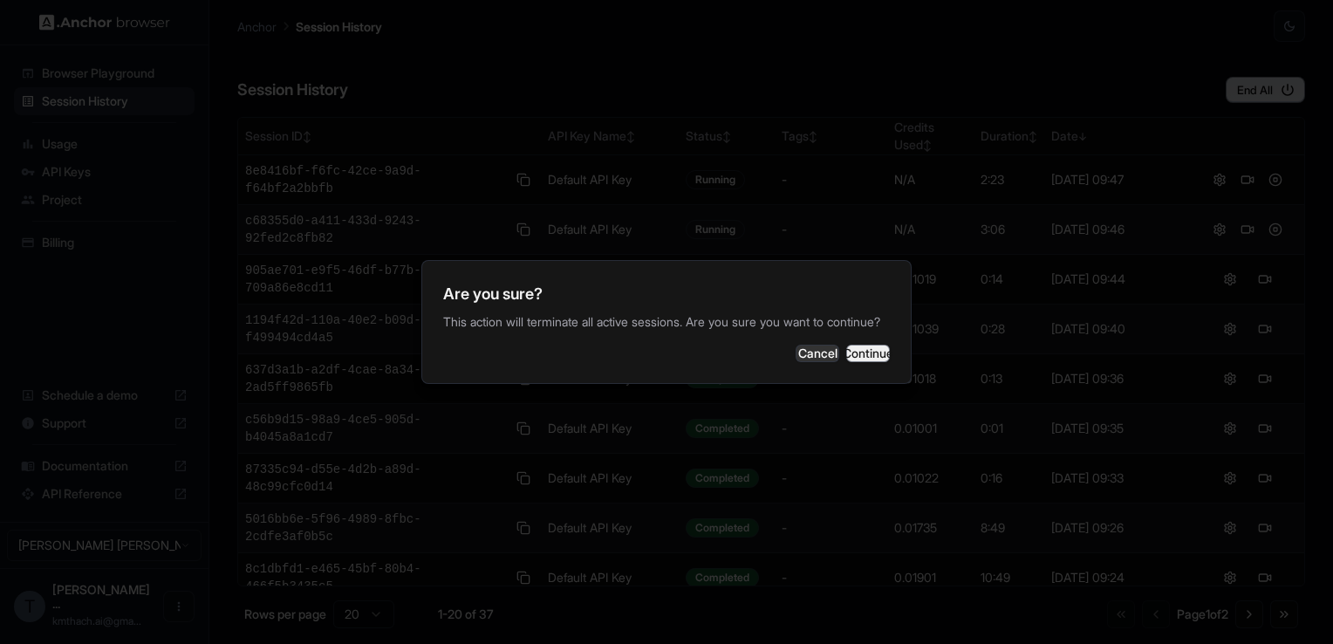
click at [866, 352] on button "Continue" at bounding box center [868, 353] width 44 height 17
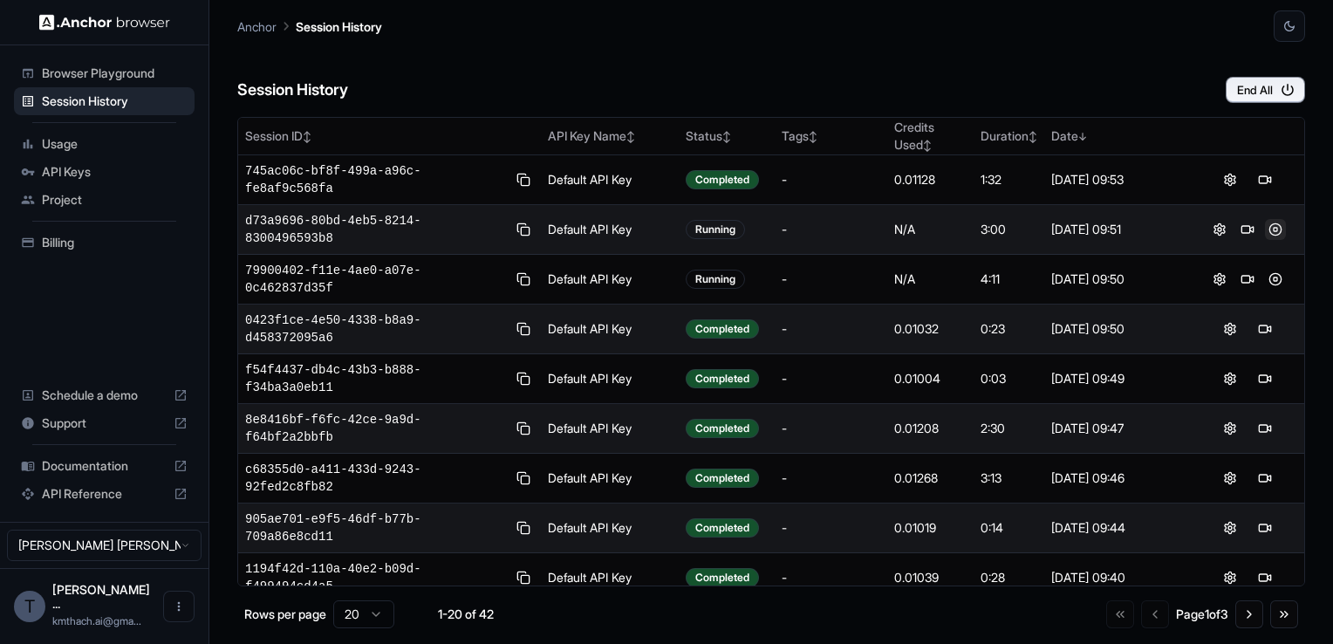
click at [1270, 219] on button at bounding box center [1275, 229] width 21 height 21
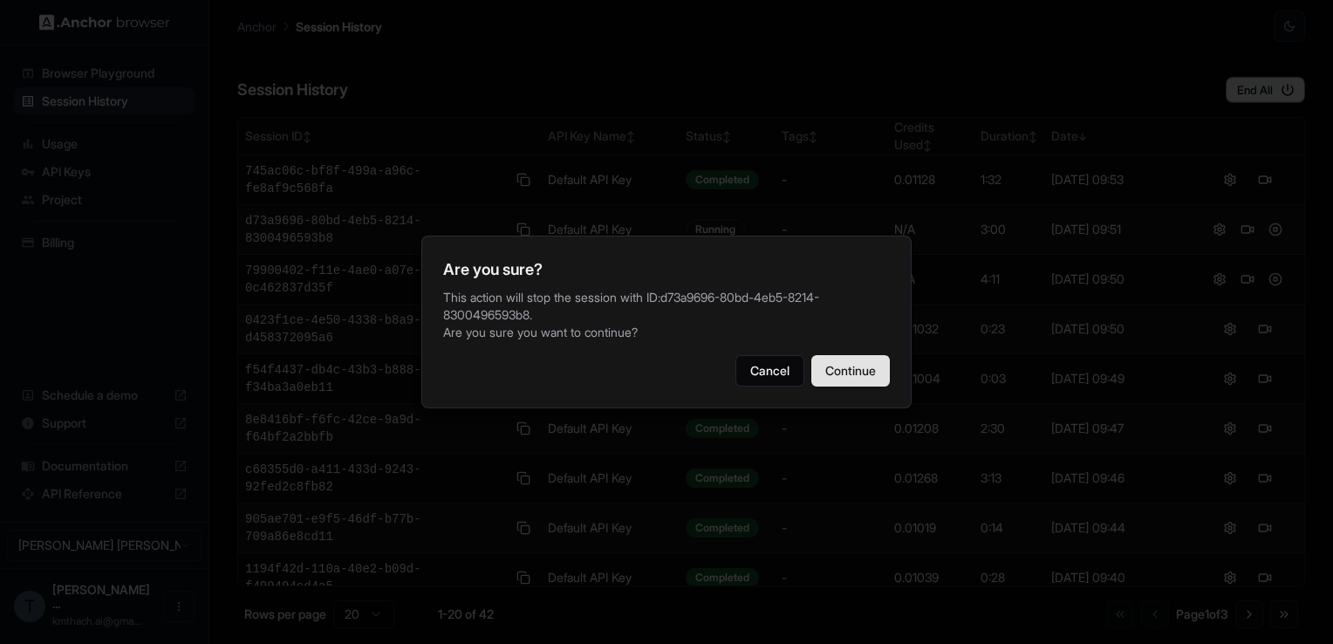
click at [843, 373] on button "Continue" at bounding box center [850, 370] width 79 height 31
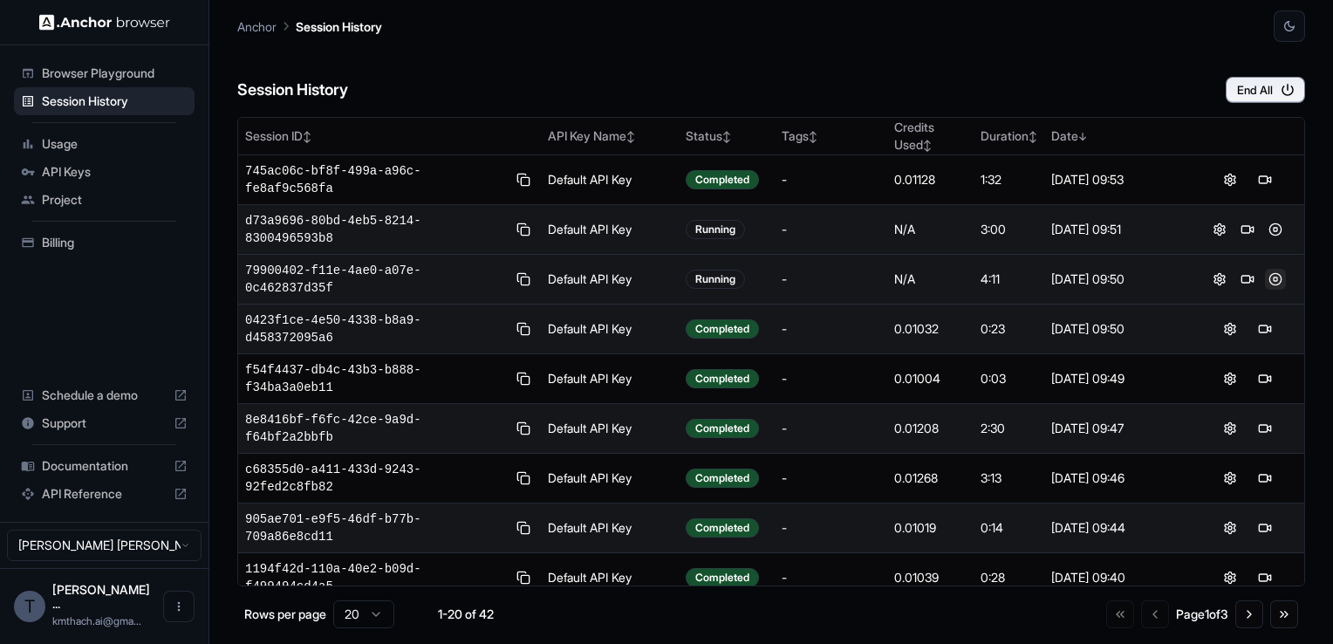
click at [1269, 269] on button at bounding box center [1275, 279] width 21 height 21
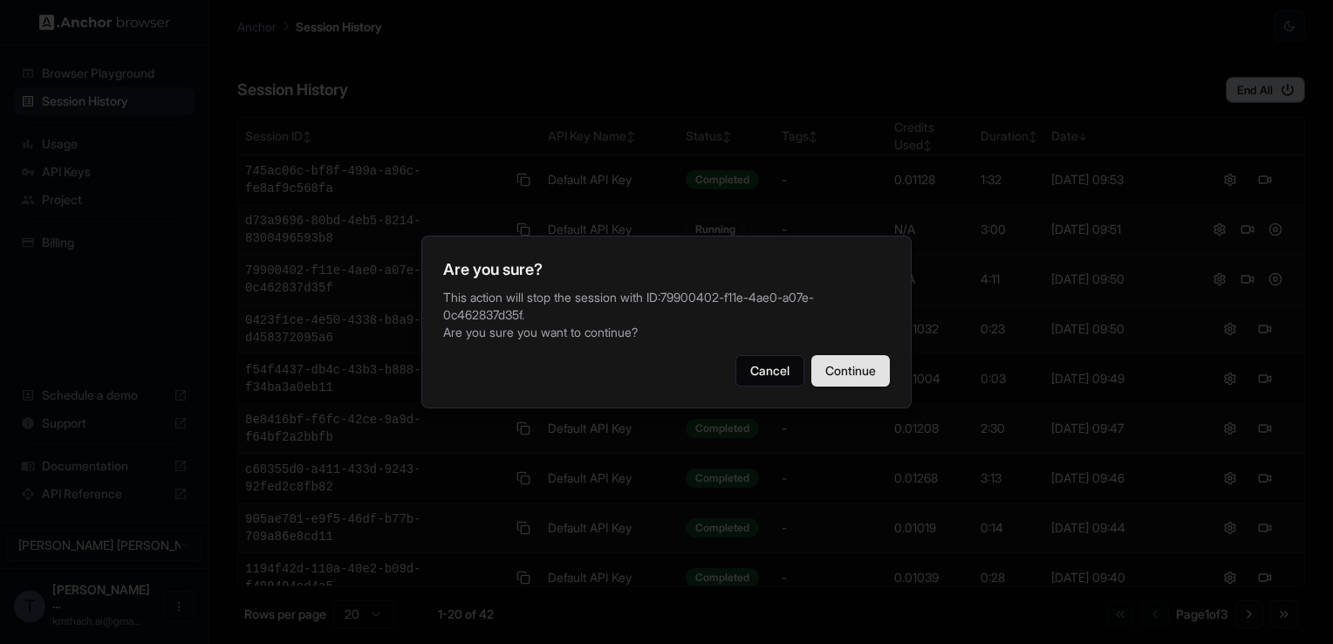
click at [857, 366] on button "Continue" at bounding box center [850, 370] width 79 height 31
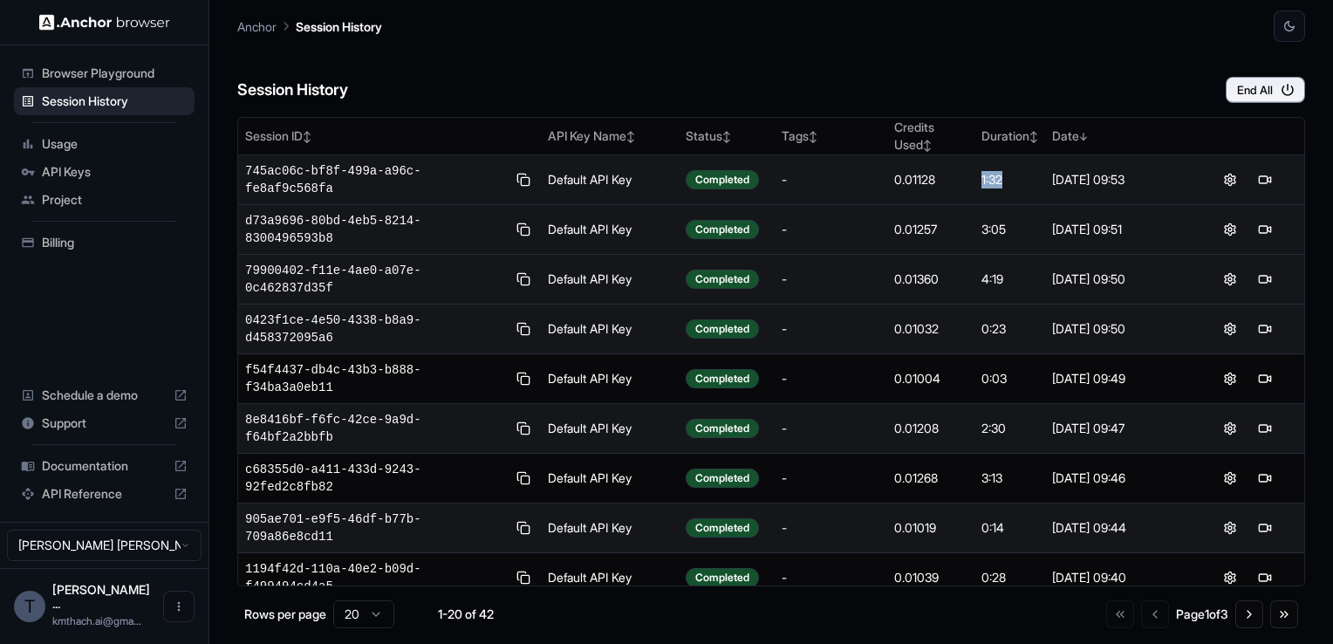
drag, startPoint x: 998, startPoint y: 166, endPoint x: 972, endPoint y: 166, distance: 26.2
click at [975, 166] on td "1:32" at bounding box center [1010, 180] width 71 height 50
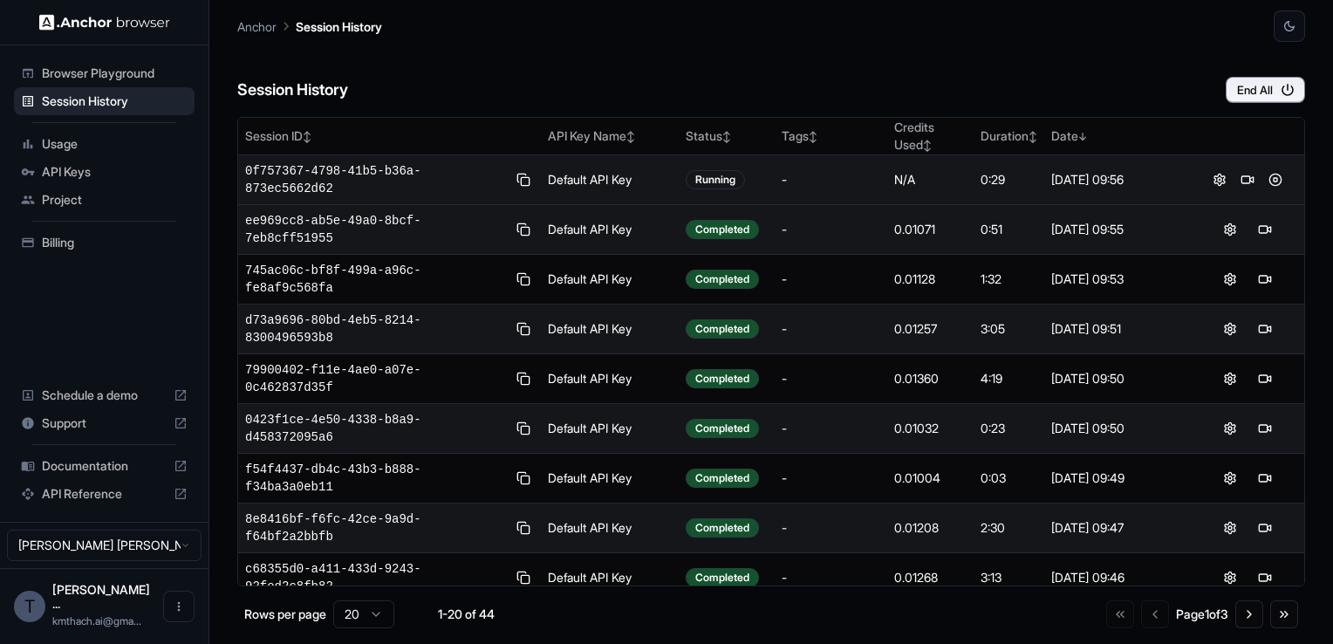
drag, startPoint x: 1001, startPoint y: 175, endPoint x: 1012, endPoint y: 175, distance: 11.4
click at [1012, 175] on div "0:29" at bounding box center [1009, 179] width 57 height 17
drag, startPoint x: 760, startPoint y: 171, endPoint x: 645, endPoint y: 172, distance: 115.2
click at [645, 172] on tr "0f757367-4798-41b5-b36a-873ec5662d62 Default API Key Completed - 0.01072 0:52 O…" at bounding box center [771, 180] width 1066 height 50
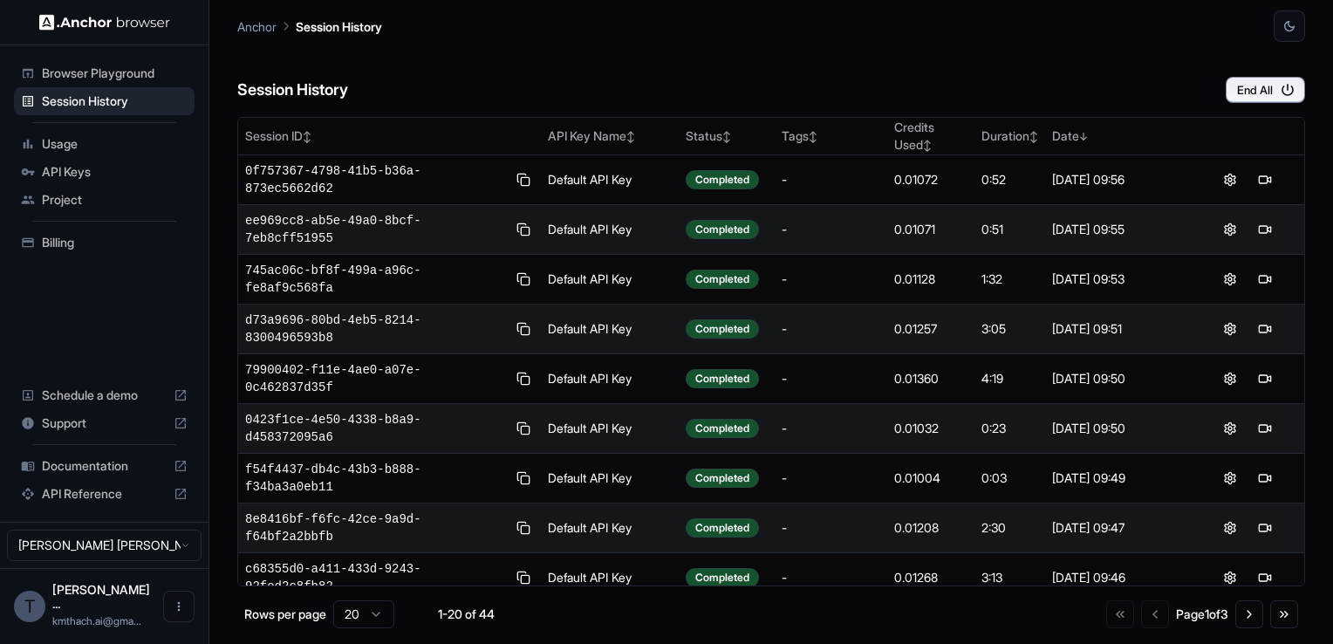
drag, startPoint x: 645, startPoint y: 172, endPoint x: 551, endPoint y: 57, distance: 148.8
click at [551, 57] on div "Session History End All" at bounding box center [771, 72] width 1068 height 61
click at [104, 73] on span "Browser Playground" at bounding box center [115, 73] width 146 height 17
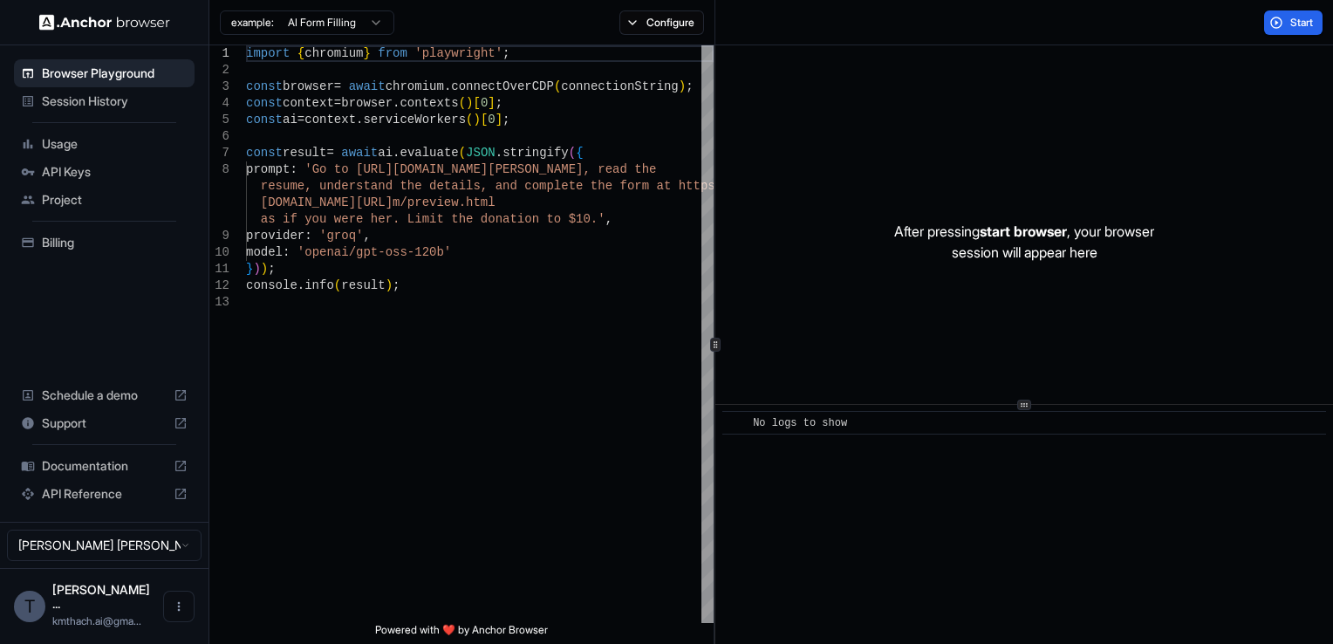
click at [125, 167] on span "API Keys" at bounding box center [115, 171] width 146 height 17
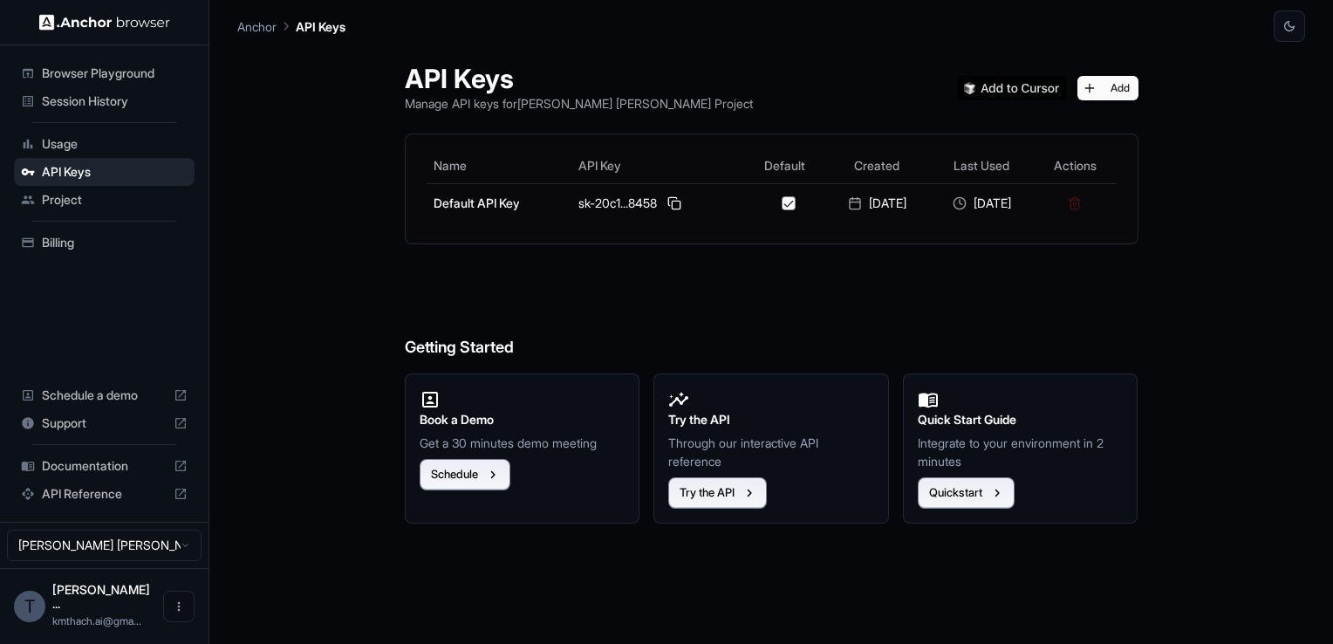
click at [121, 245] on span "Billing" at bounding box center [115, 242] width 146 height 17
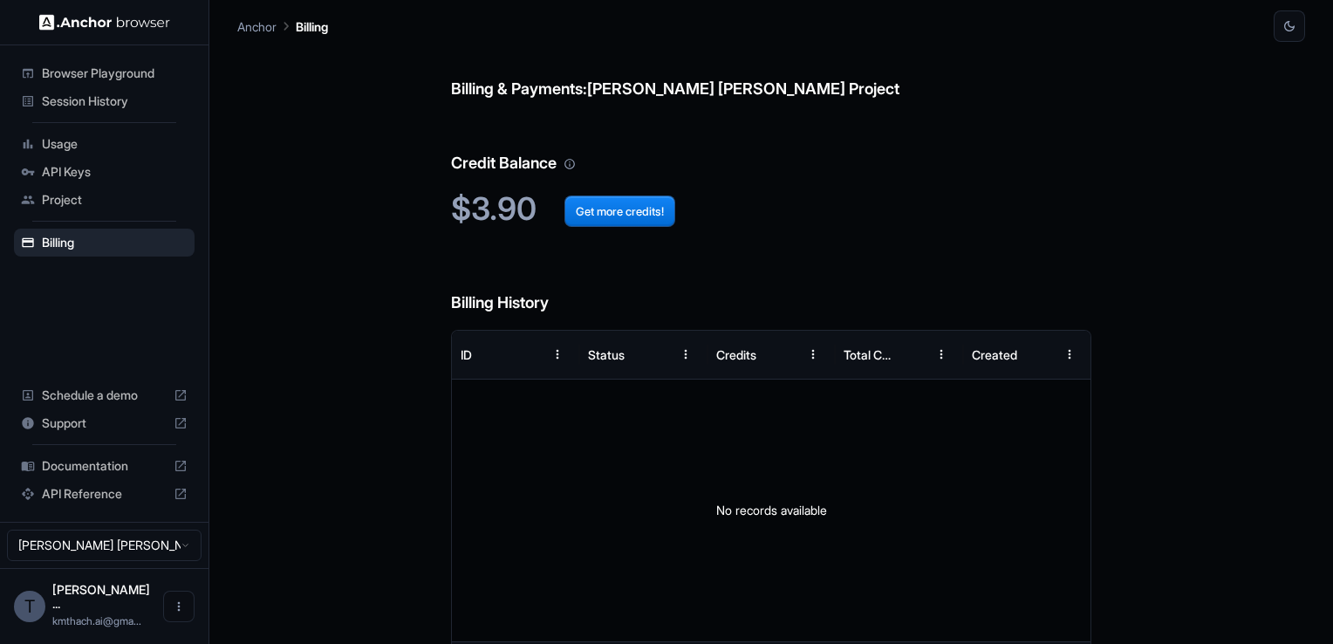
click at [92, 101] on span "Session History" at bounding box center [115, 100] width 146 height 17
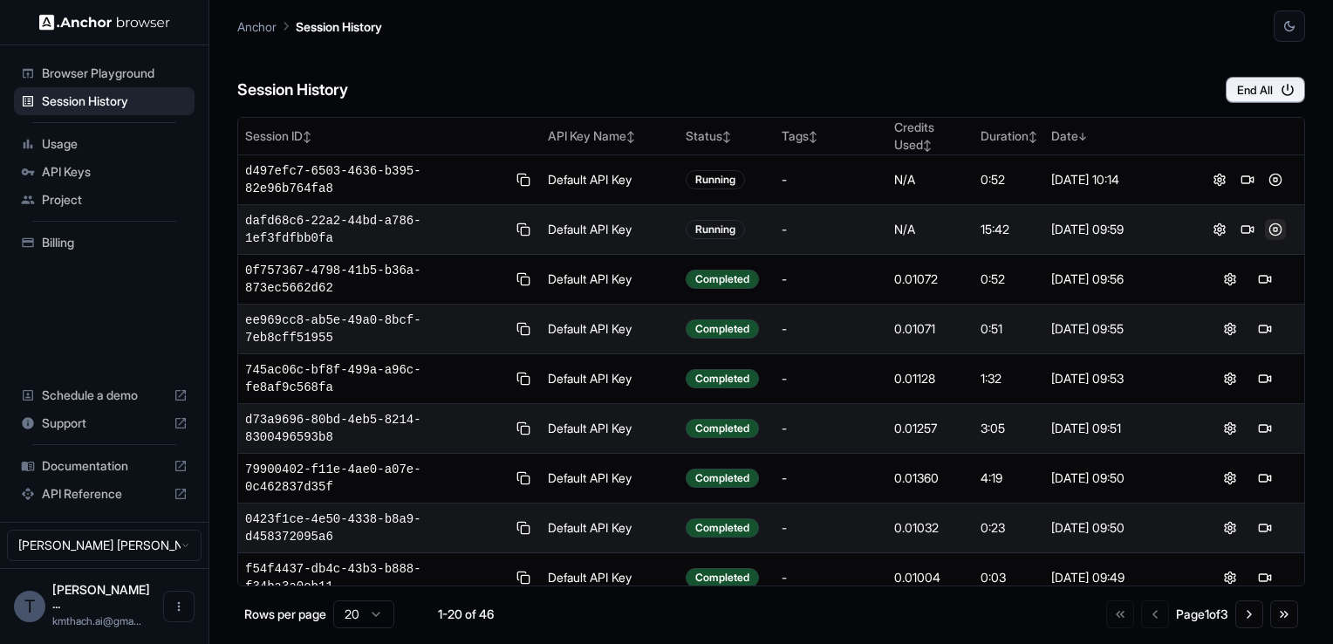
click at [1265, 219] on button at bounding box center [1275, 229] width 21 height 21
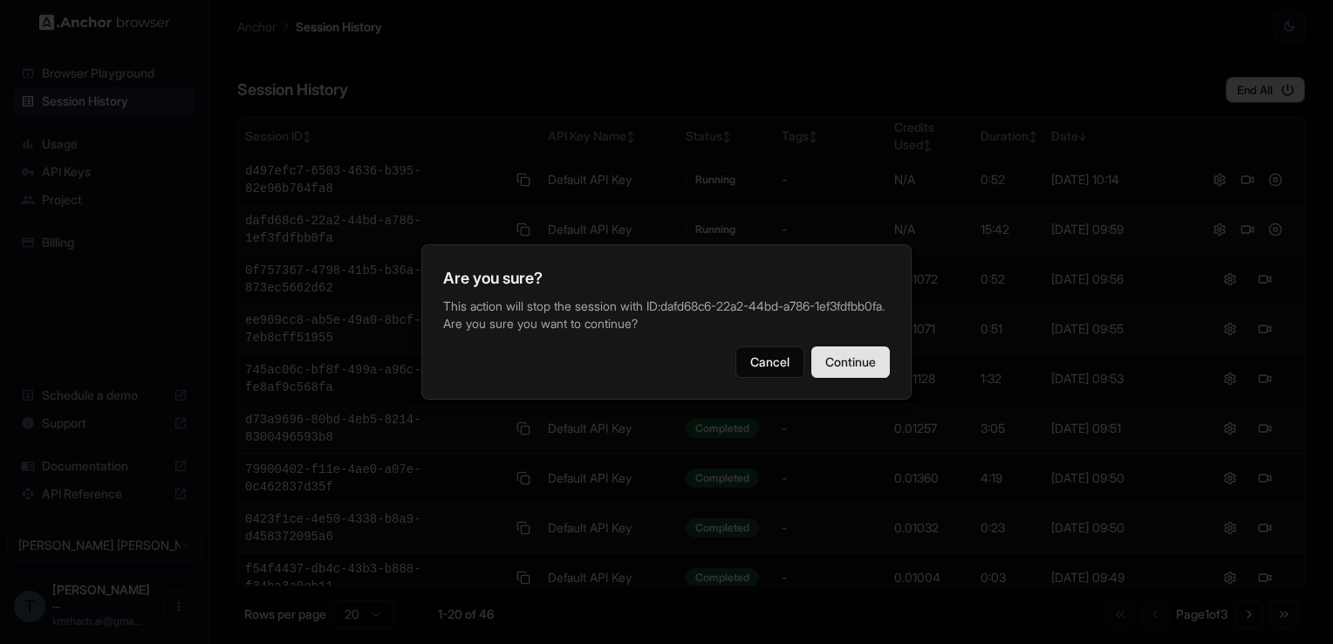
click at [859, 366] on button "Continue" at bounding box center [850, 361] width 79 height 31
